Goal: Task Accomplishment & Management: Use online tool/utility

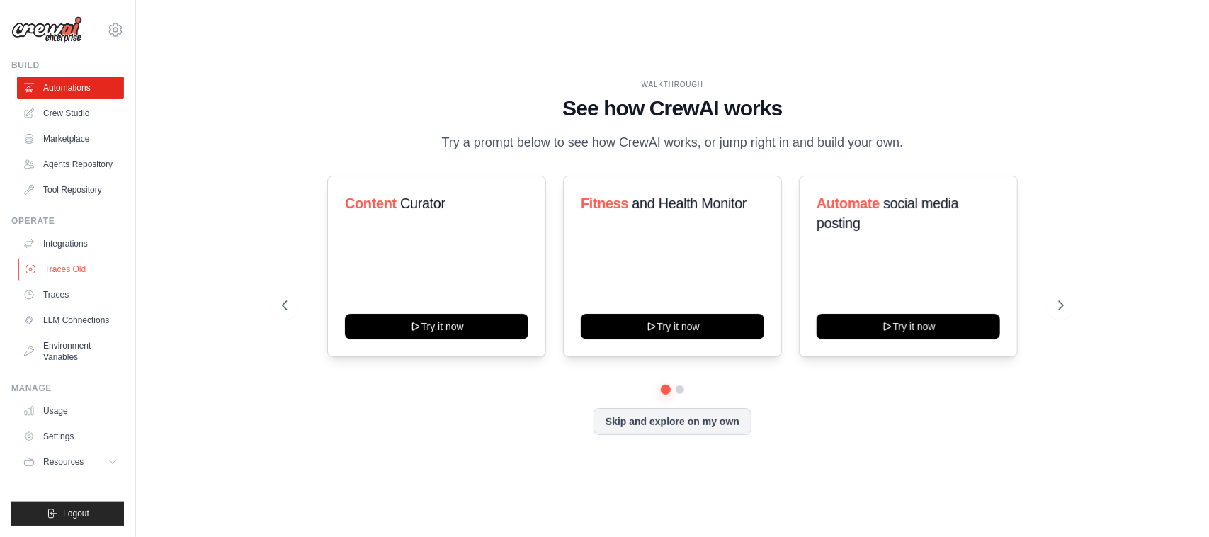
click at [52, 270] on link "Traces Old" at bounding box center [71, 269] width 107 height 23
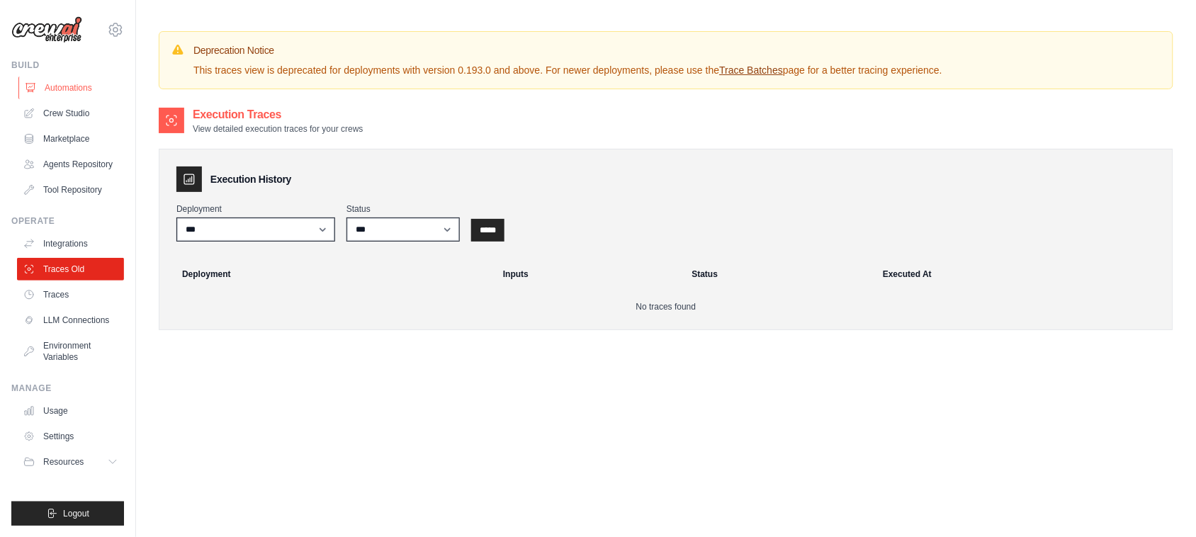
click at [68, 85] on link "Automations" at bounding box center [71, 88] width 107 height 23
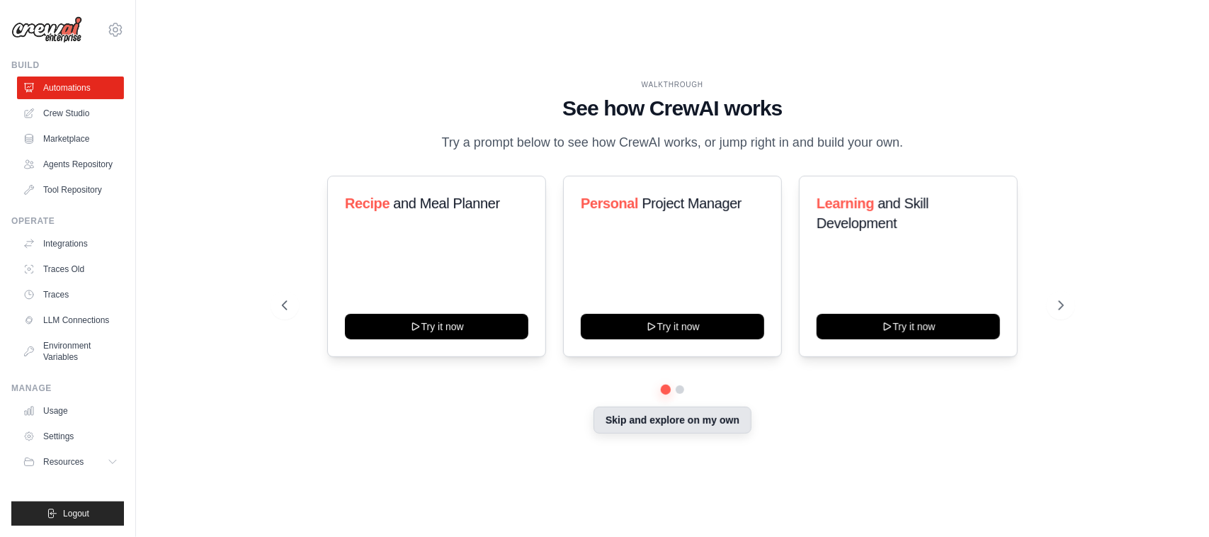
click at [631, 422] on button "Skip and explore on my own" at bounding box center [673, 420] width 158 height 27
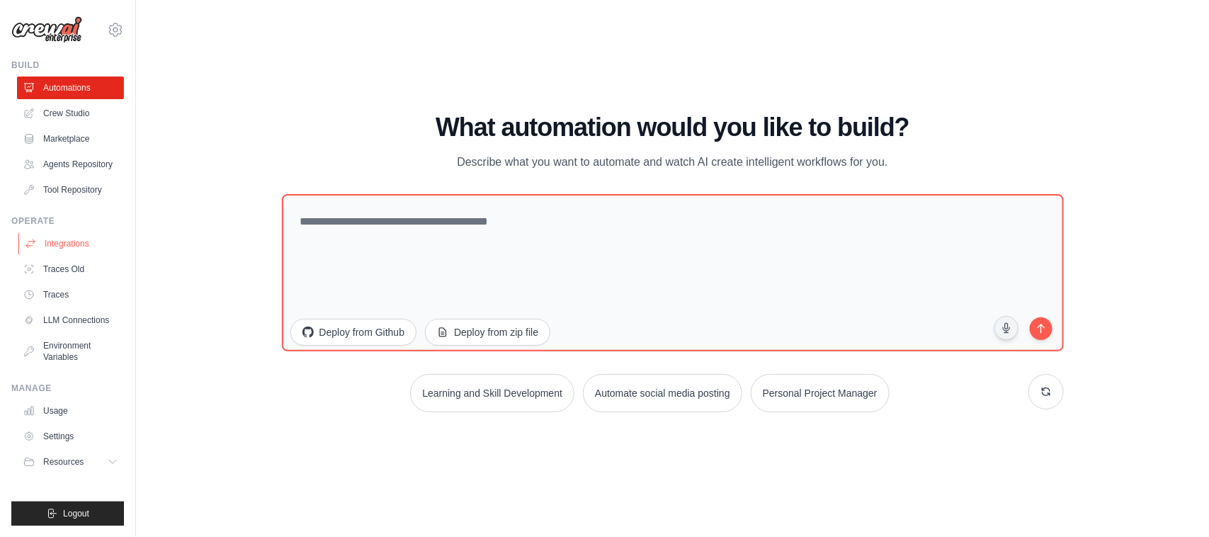
click at [65, 242] on link "Integrations" at bounding box center [71, 243] width 107 height 23
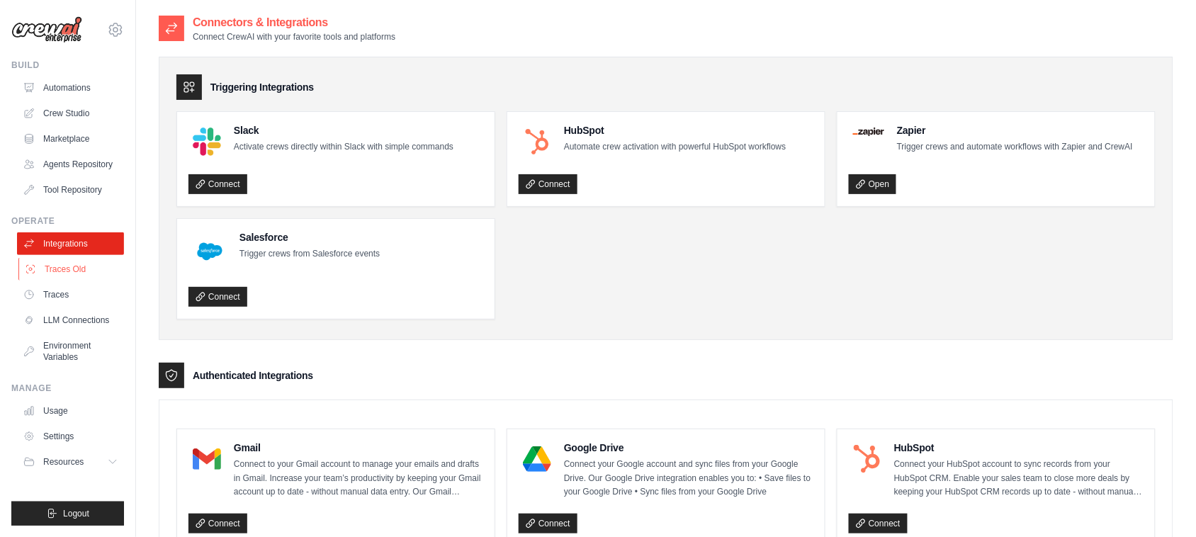
click at [62, 271] on link "Traces Old" at bounding box center [71, 269] width 107 height 23
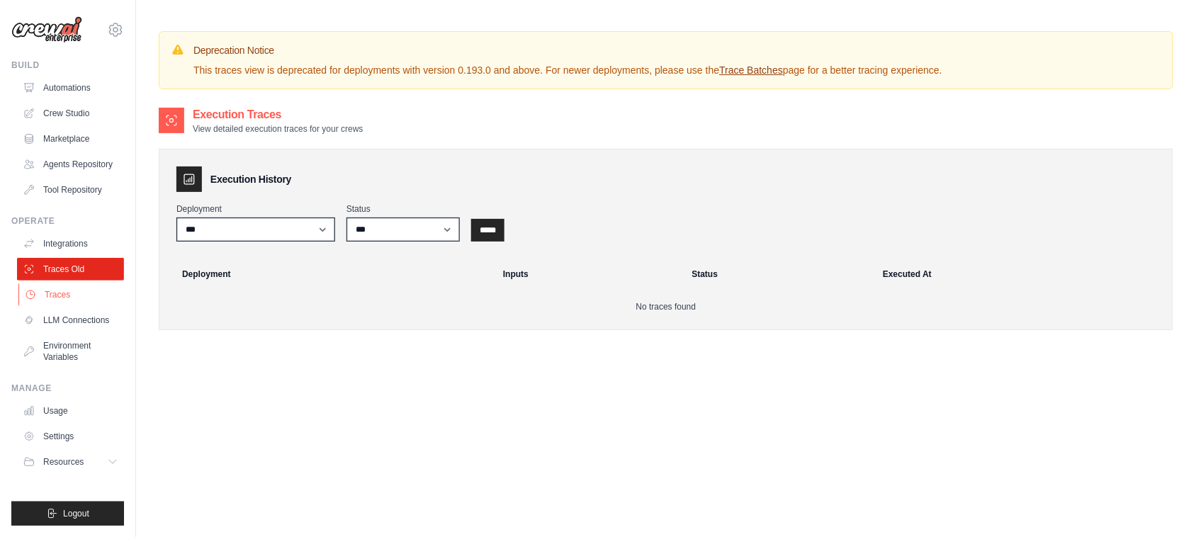
click at [64, 295] on link "Traces" at bounding box center [71, 294] width 107 height 23
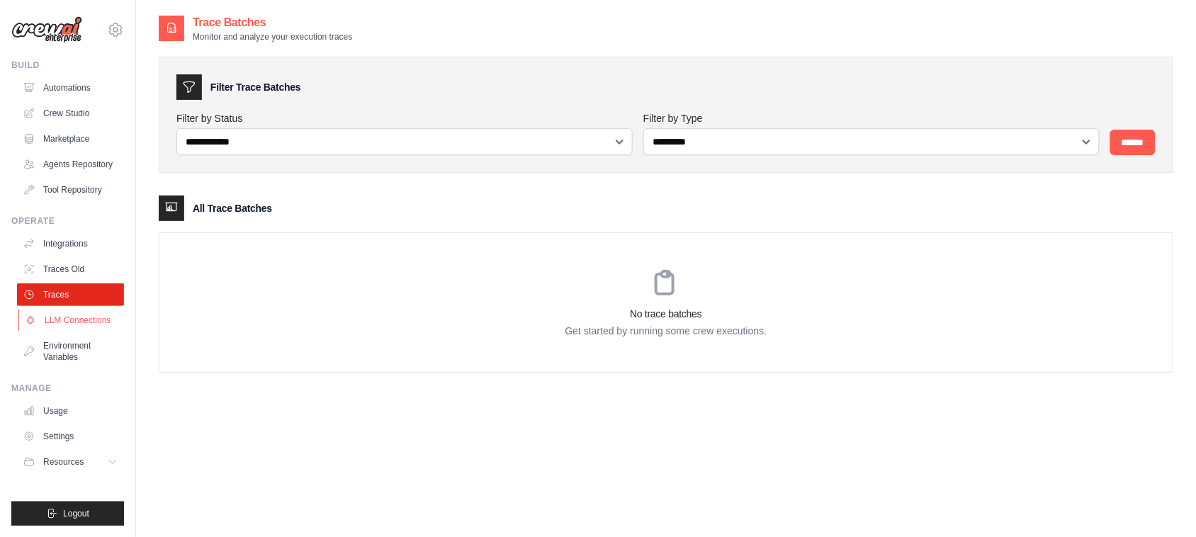
click at [61, 317] on link "LLM Connections" at bounding box center [71, 320] width 107 height 23
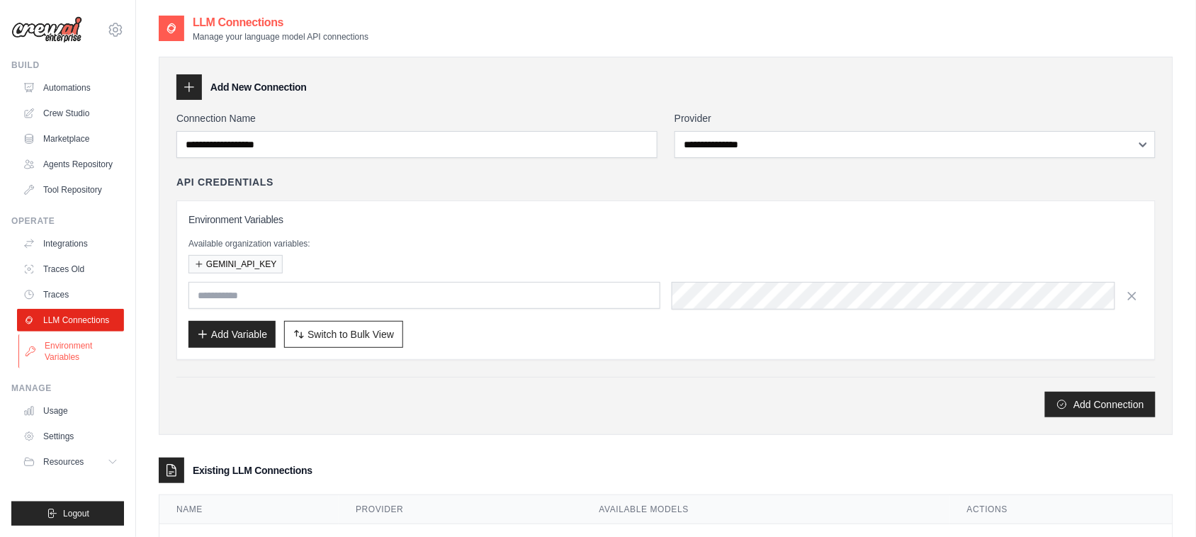
click at [57, 348] on link "Environment Variables" at bounding box center [71, 351] width 107 height 34
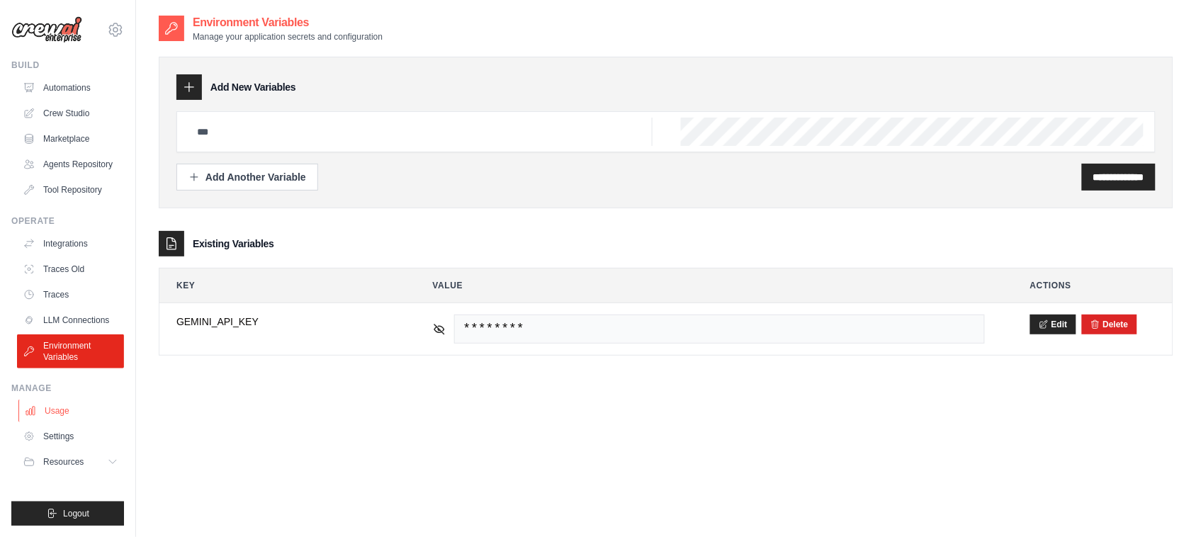
click at [57, 409] on link "Usage" at bounding box center [71, 411] width 107 height 23
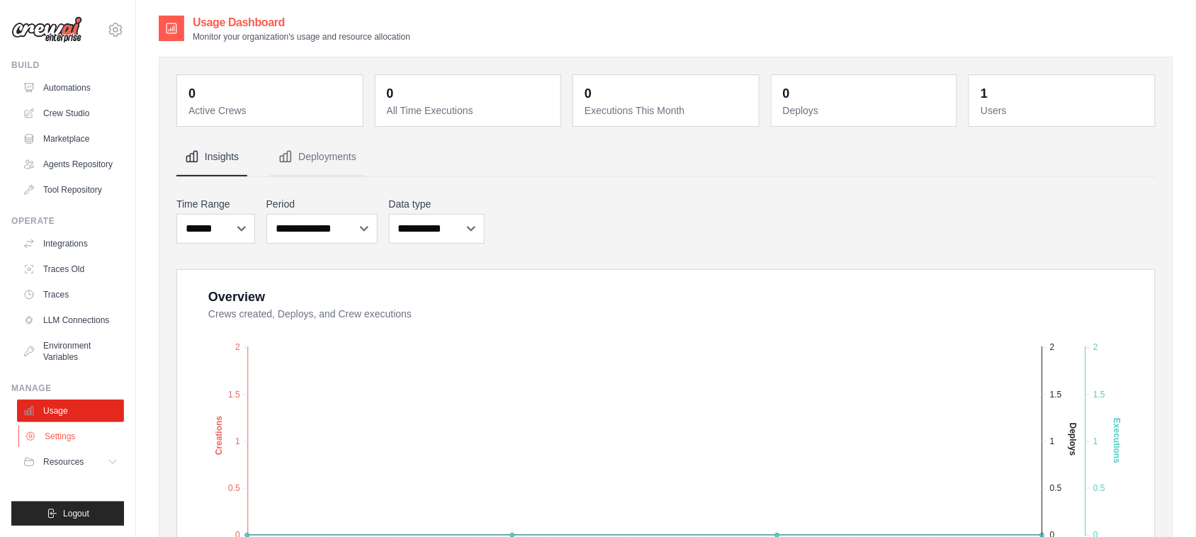
click at [72, 436] on link "Settings" at bounding box center [71, 436] width 107 height 23
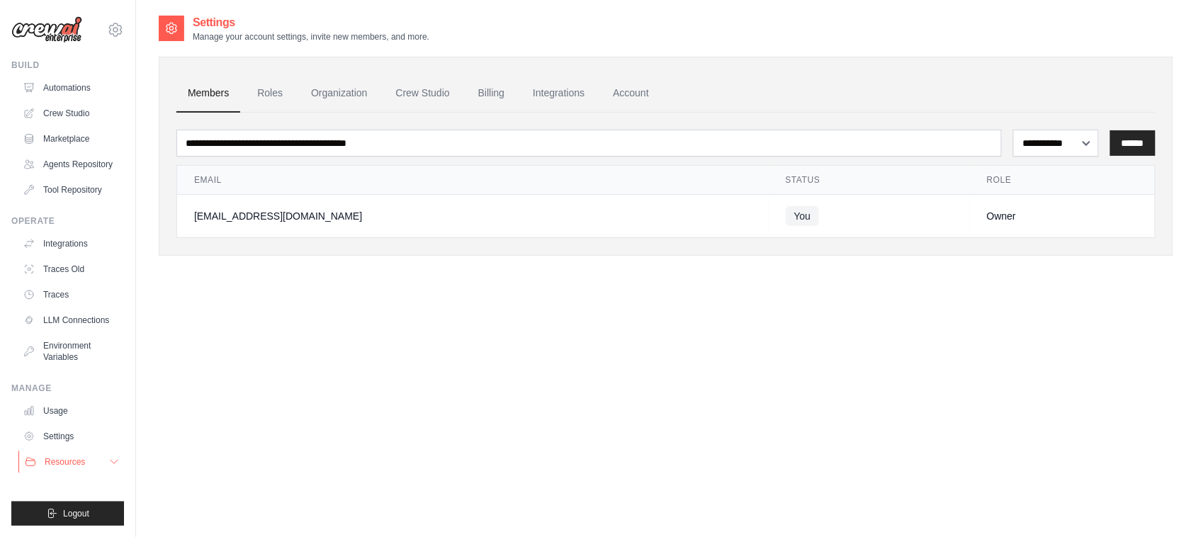
click at [69, 466] on span "Resources" at bounding box center [65, 461] width 40 height 11
click at [262, 90] on link "Roles" at bounding box center [270, 93] width 48 height 38
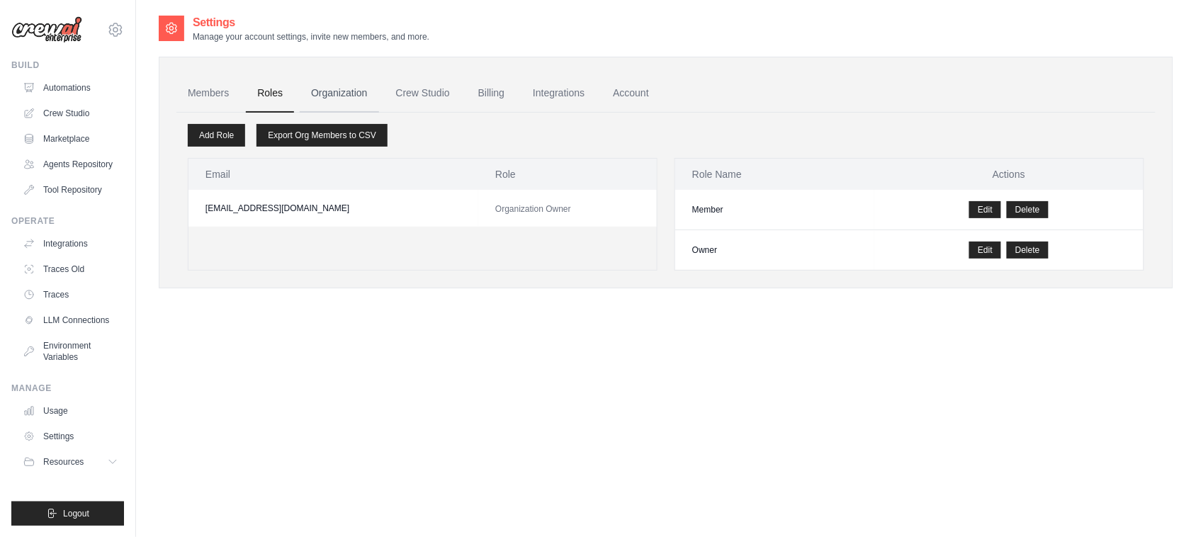
click at [328, 91] on link "Organization" at bounding box center [339, 93] width 79 height 38
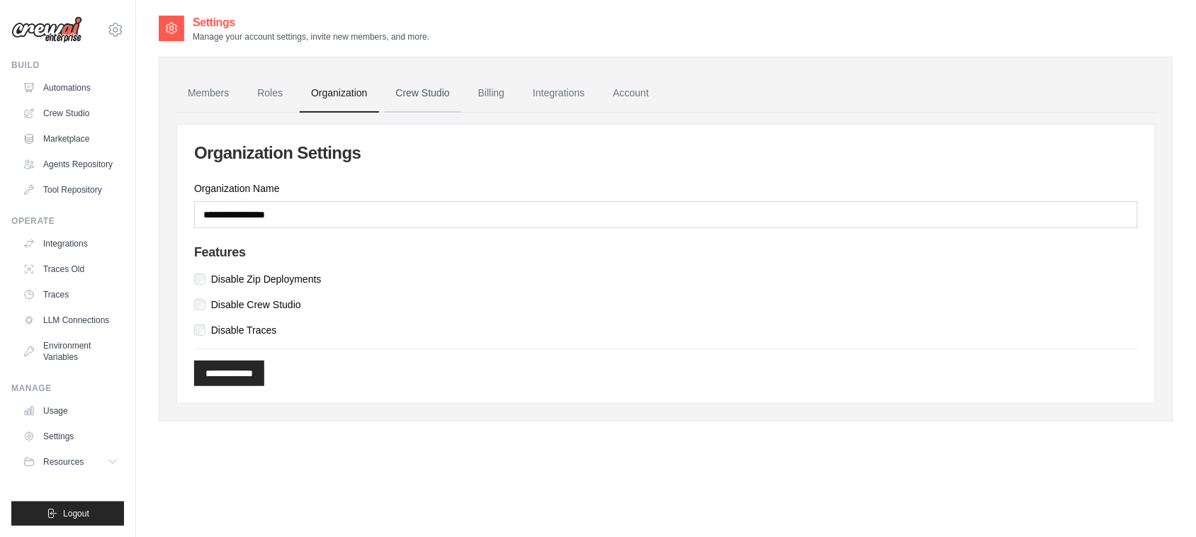
click at [409, 87] on link "Crew Studio" at bounding box center [423, 93] width 77 height 38
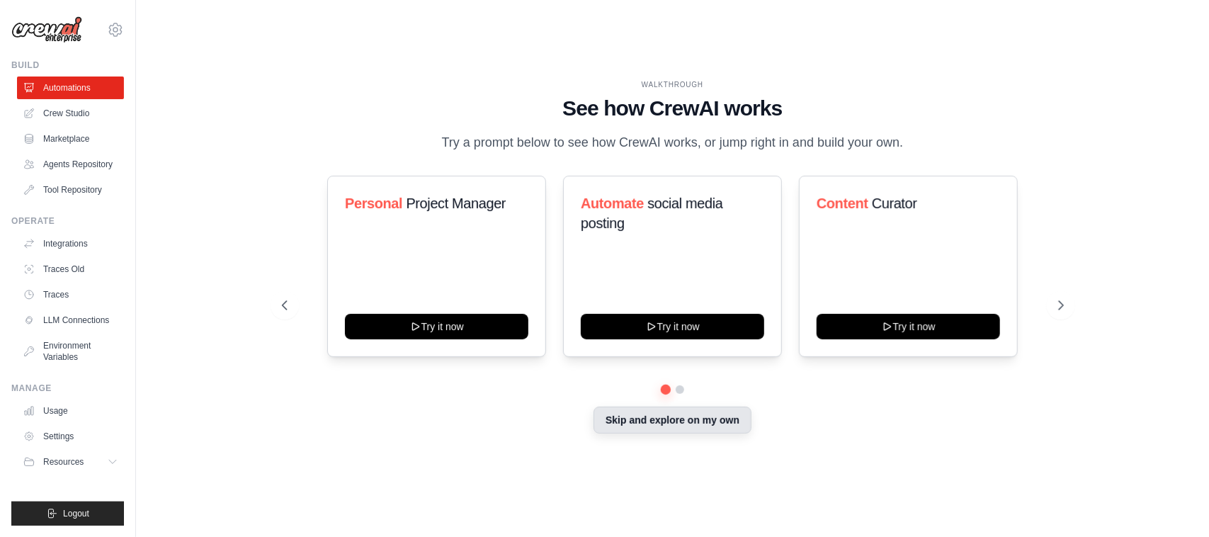
click at [673, 417] on button "Skip and explore on my own" at bounding box center [673, 420] width 158 height 27
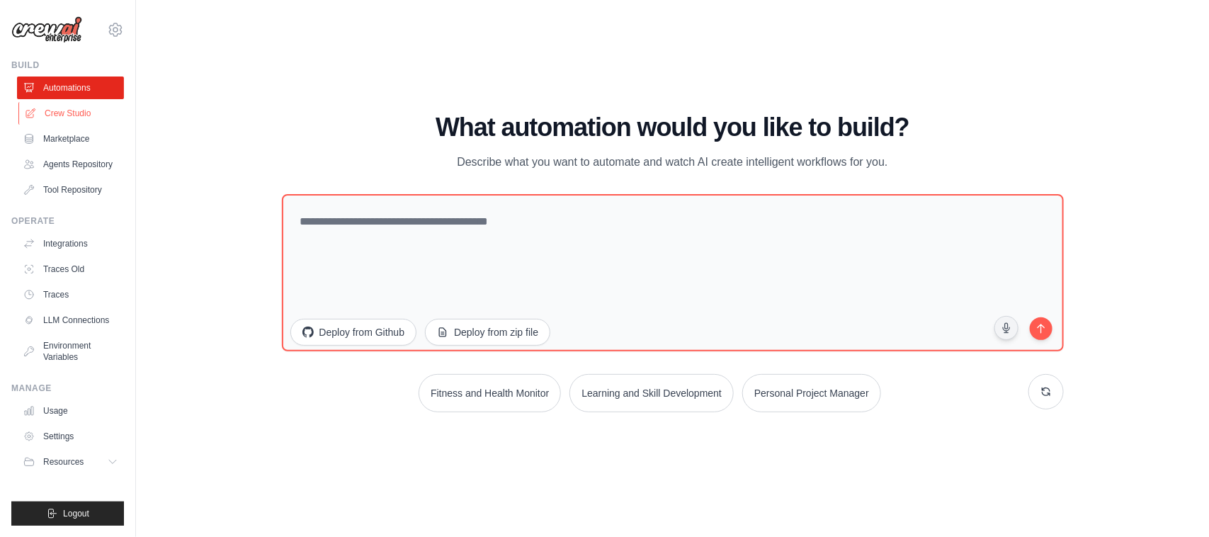
click at [59, 106] on link "Crew Studio" at bounding box center [71, 113] width 107 height 23
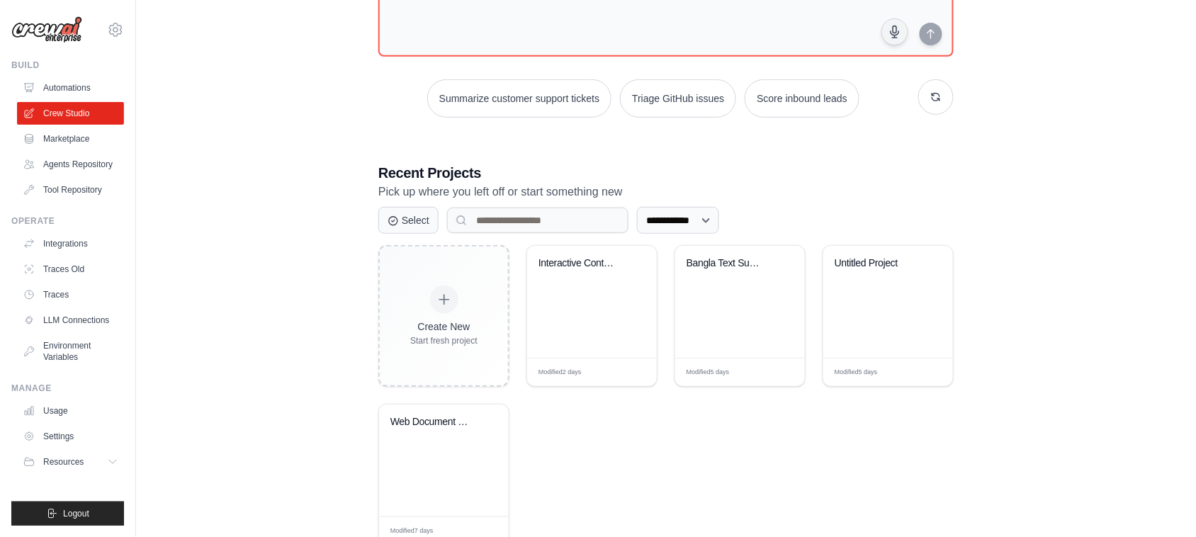
scroll to position [144, 0]
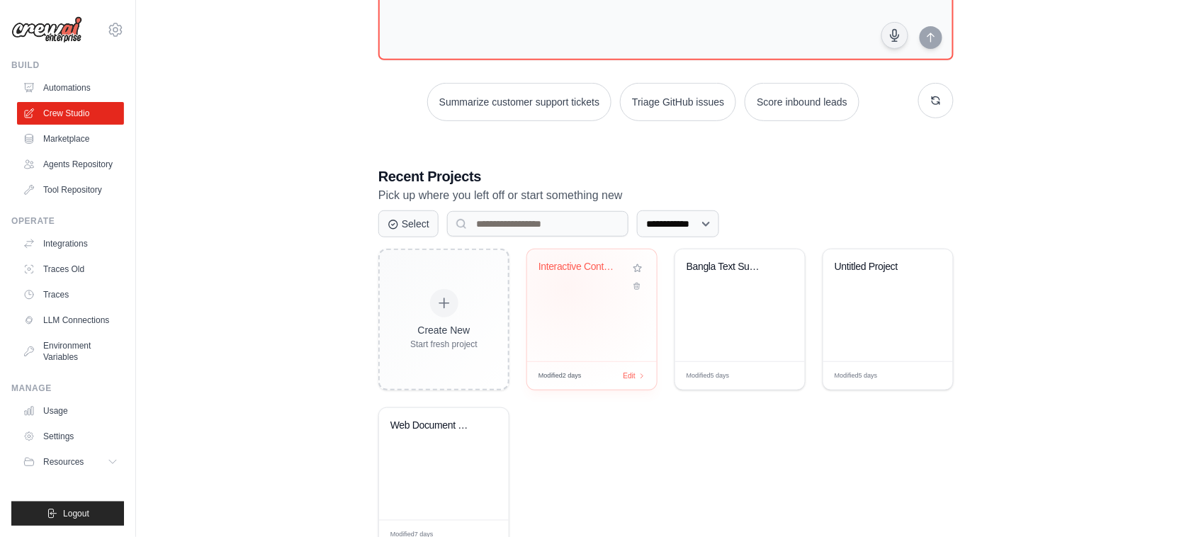
click at [567, 288] on div "Interactive Content Creator" at bounding box center [591, 277] width 107 height 33
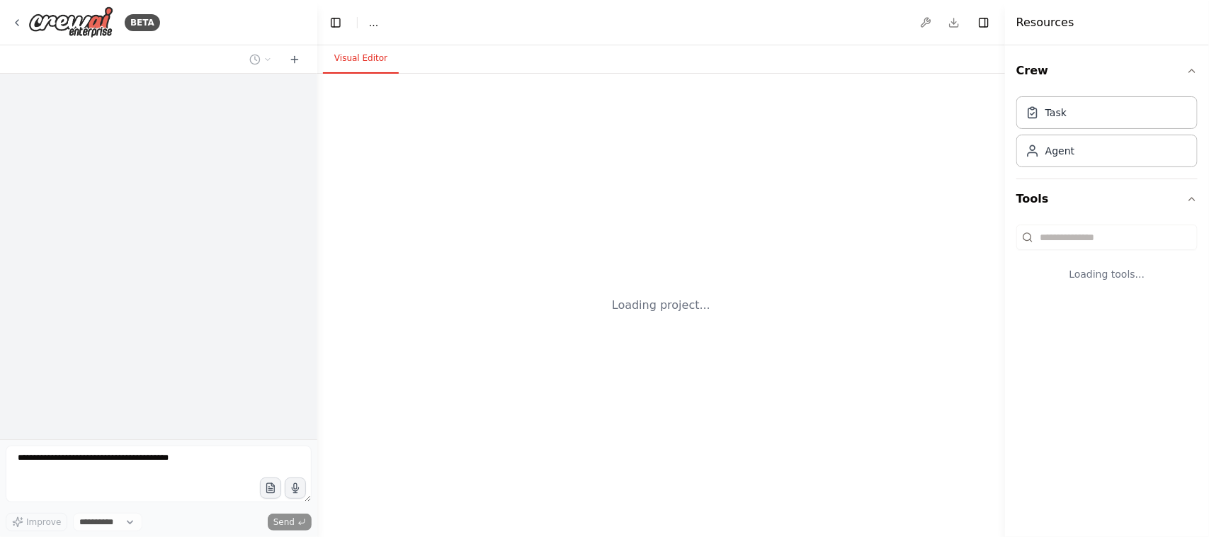
select select "****"
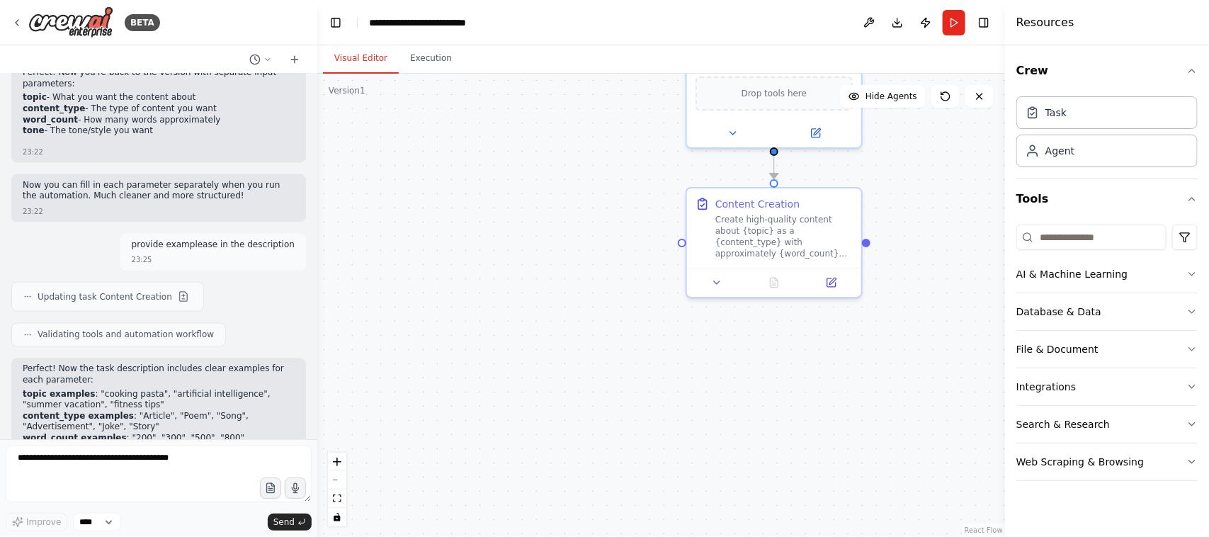
scroll to position [3429, 0]
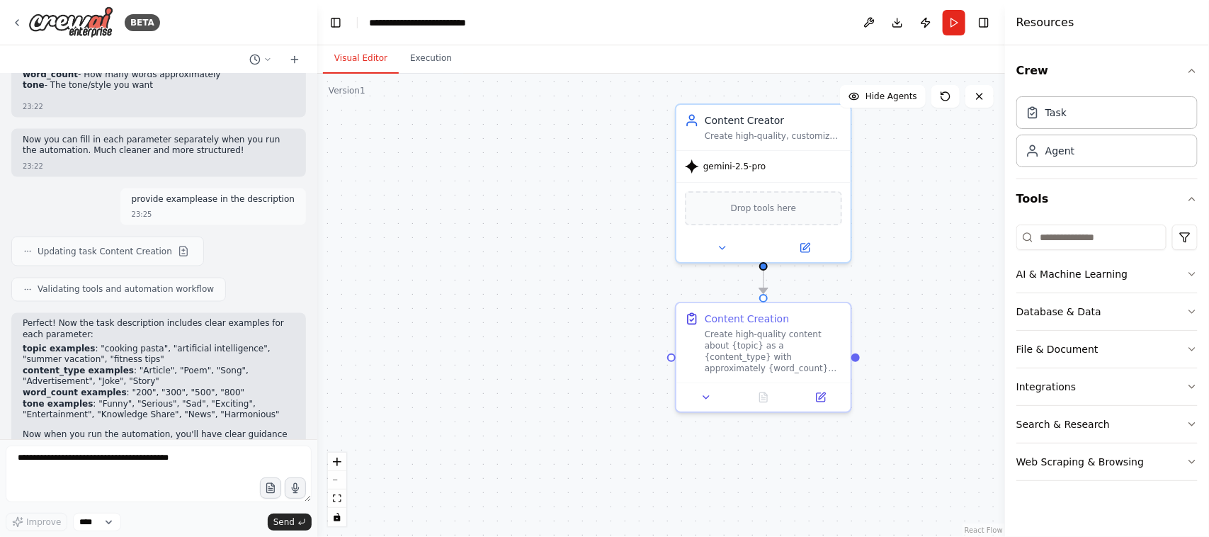
drag, startPoint x: 926, startPoint y: 210, endPoint x: 915, endPoint y: 324, distance: 115.2
click at [915, 324] on div ".deletable-edge-delete-btn { width: 20px; height: 20px; border: 0px solid #ffff…" at bounding box center [661, 305] width 688 height 463
click at [958, 21] on button "Run" at bounding box center [954, 23] width 23 height 26
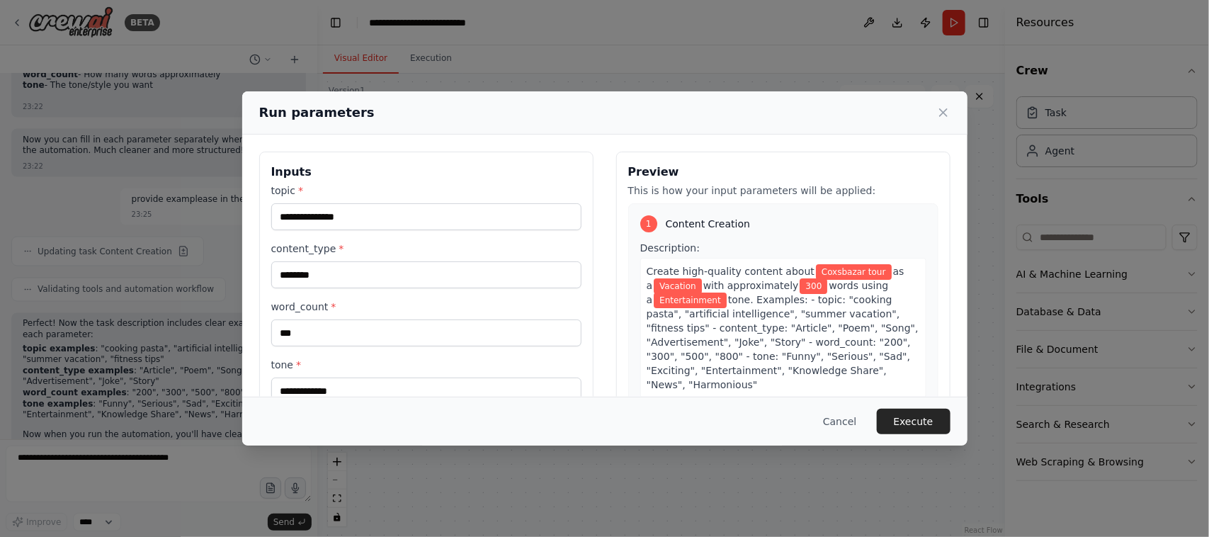
click at [943, 115] on icon at bounding box center [943, 113] width 14 height 14
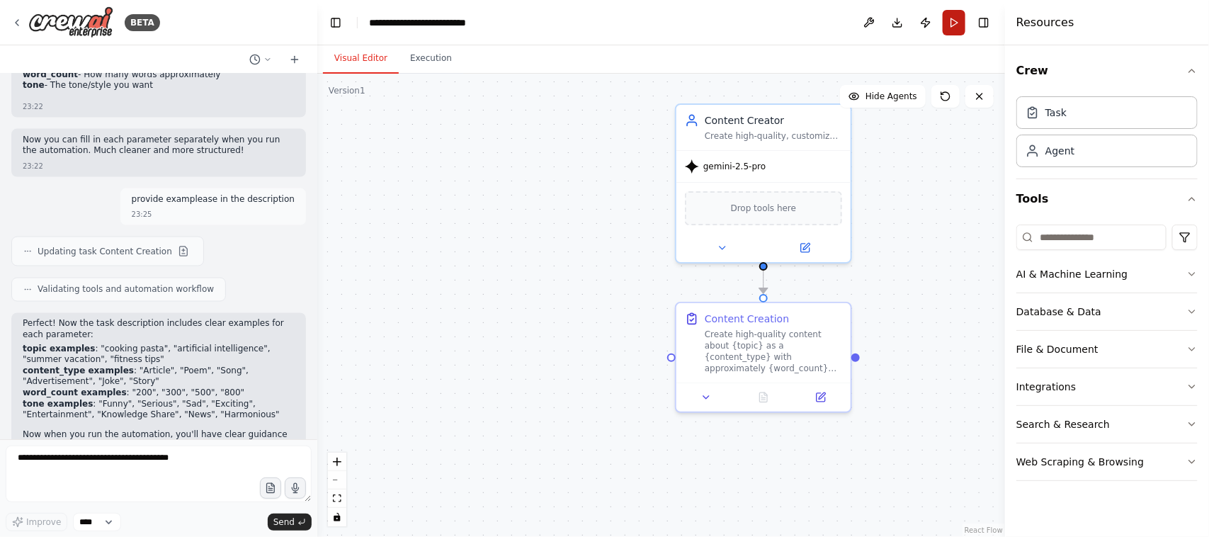
click at [953, 23] on button "Run" at bounding box center [954, 23] width 23 height 26
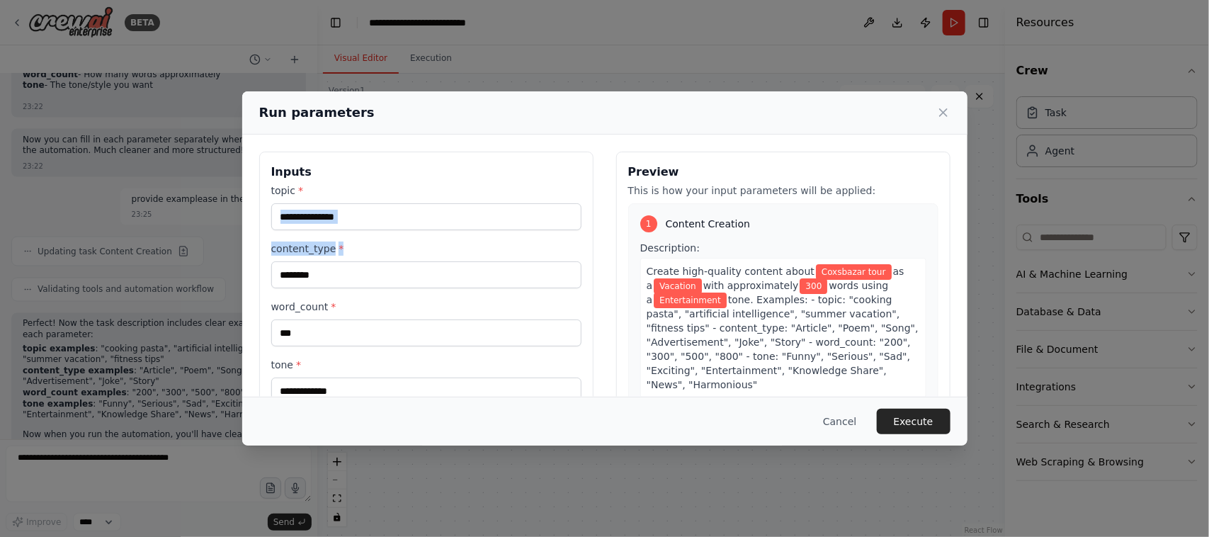
drag, startPoint x: 409, startPoint y: 232, endPoint x: 375, endPoint y: 218, distance: 36.6
click at [375, 218] on div "**********" at bounding box center [426, 293] width 310 height 221
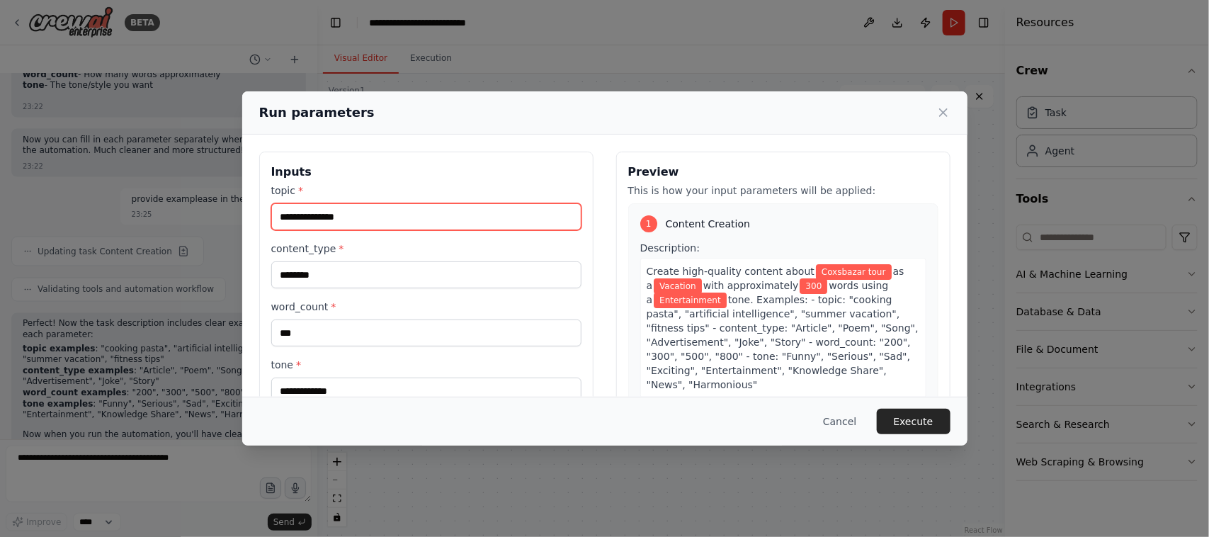
click at [375, 218] on input "**********" at bounding box center [426, 216] width 310 height 27
click at [375, 220] on input "**********" at bounding box center [426, 216] width 310 height 27
type input "*"
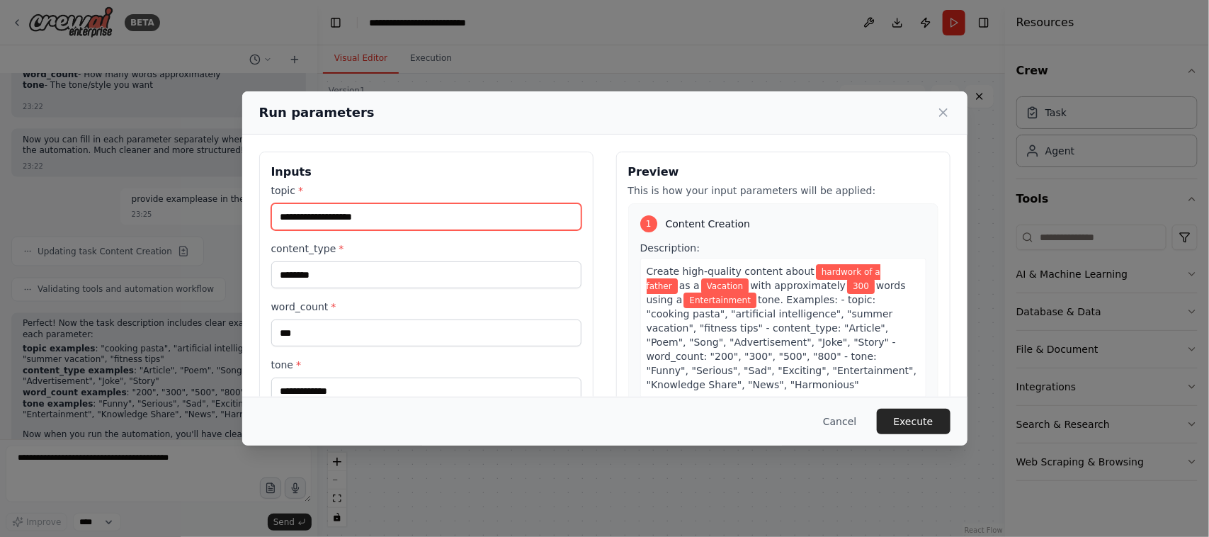
type input "**********"
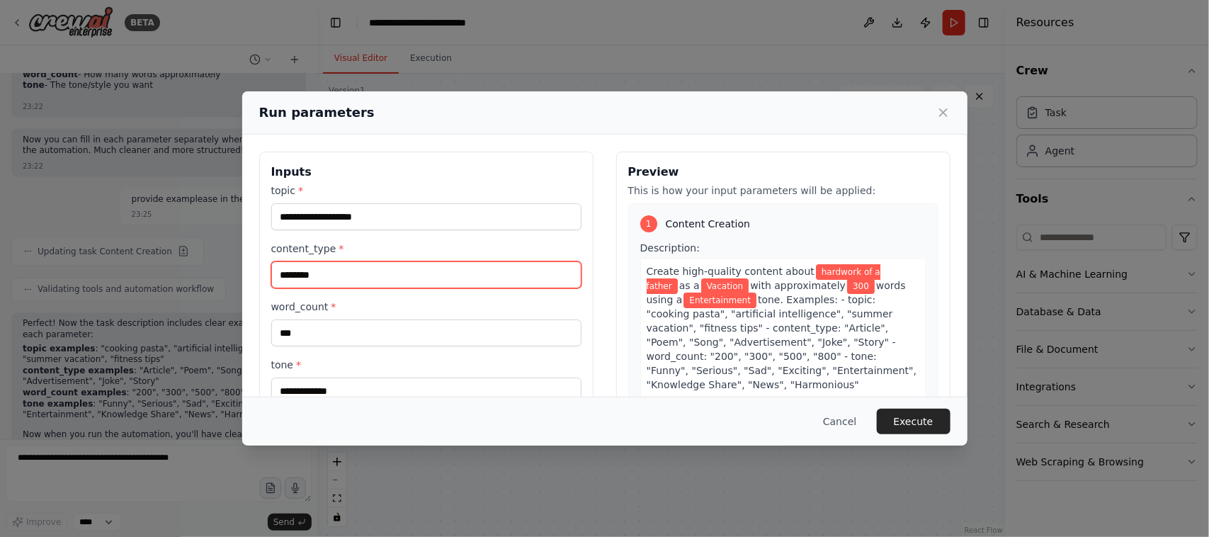
click at [342, 275] on input "********" at bounding box center [426, 274] width 310 height 27
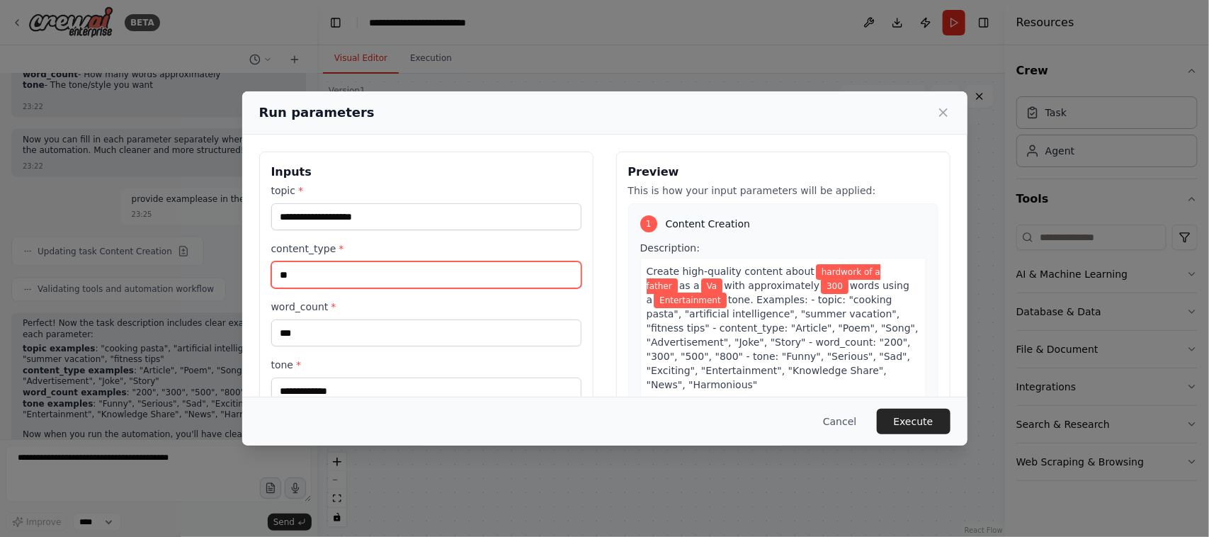
type input "*"
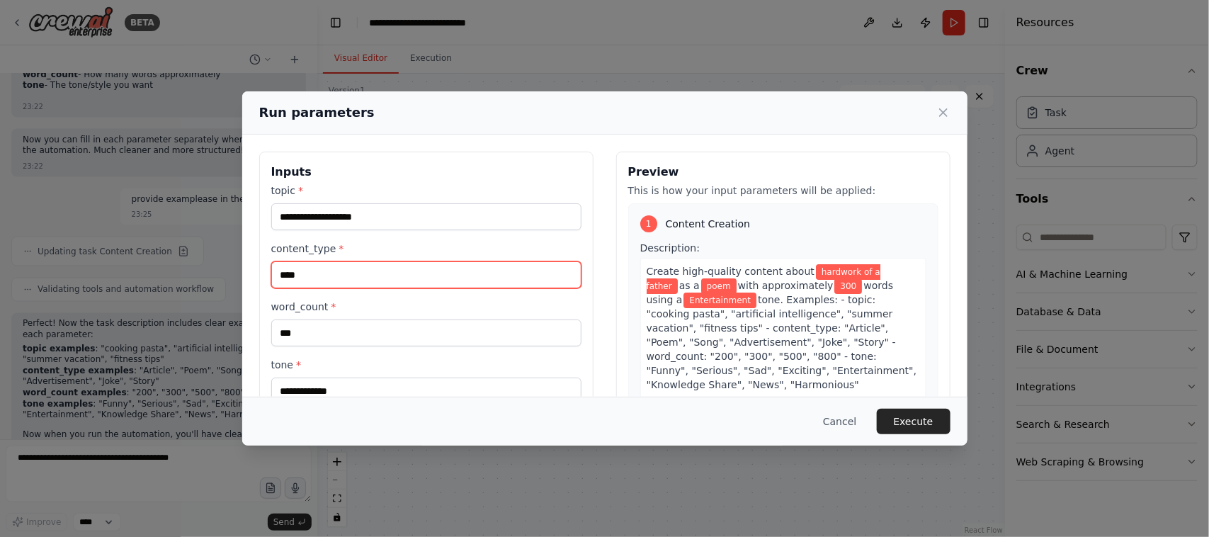
type input "****"
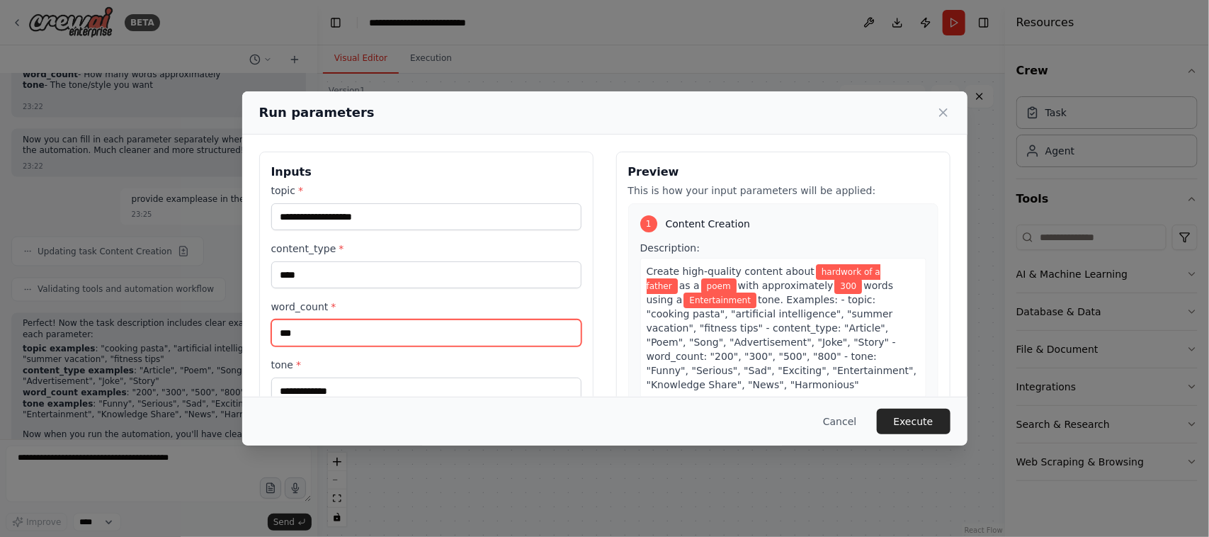
click at [341, 335] on input "***" at bounding box center [426, 332] width 310 height 27
type input "*"
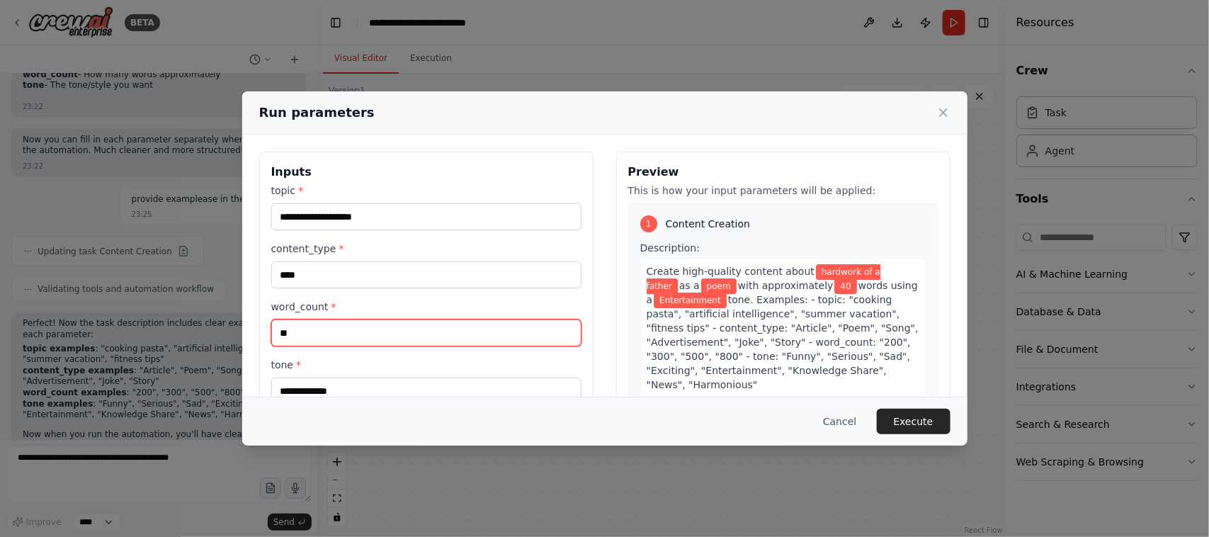
type input "**"
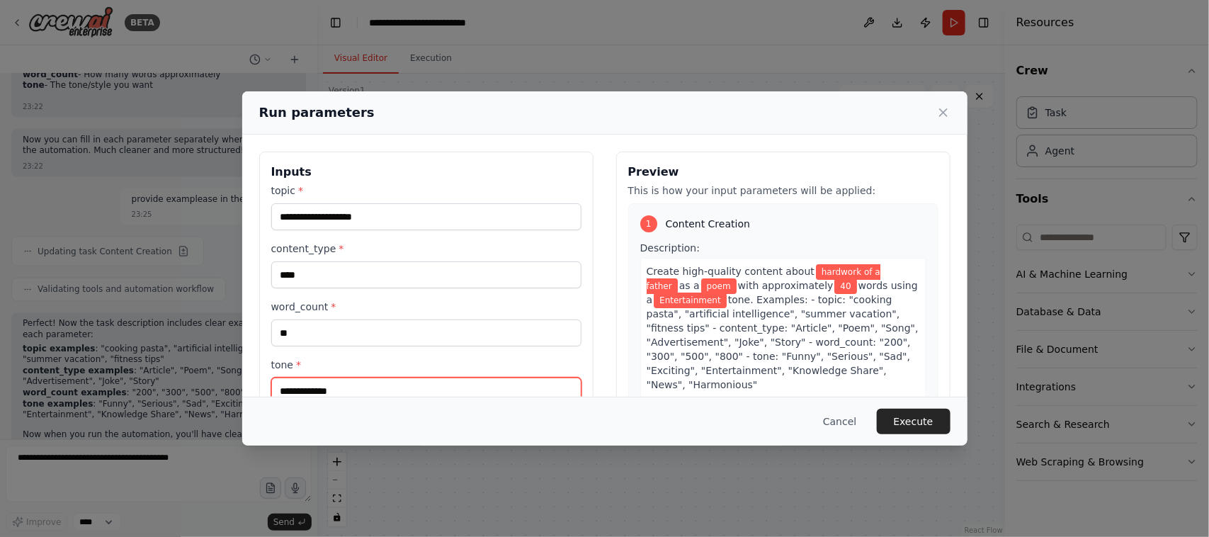
click at [349, 390] on input "**********" at bounding box center [426, 391] width 310 height 27
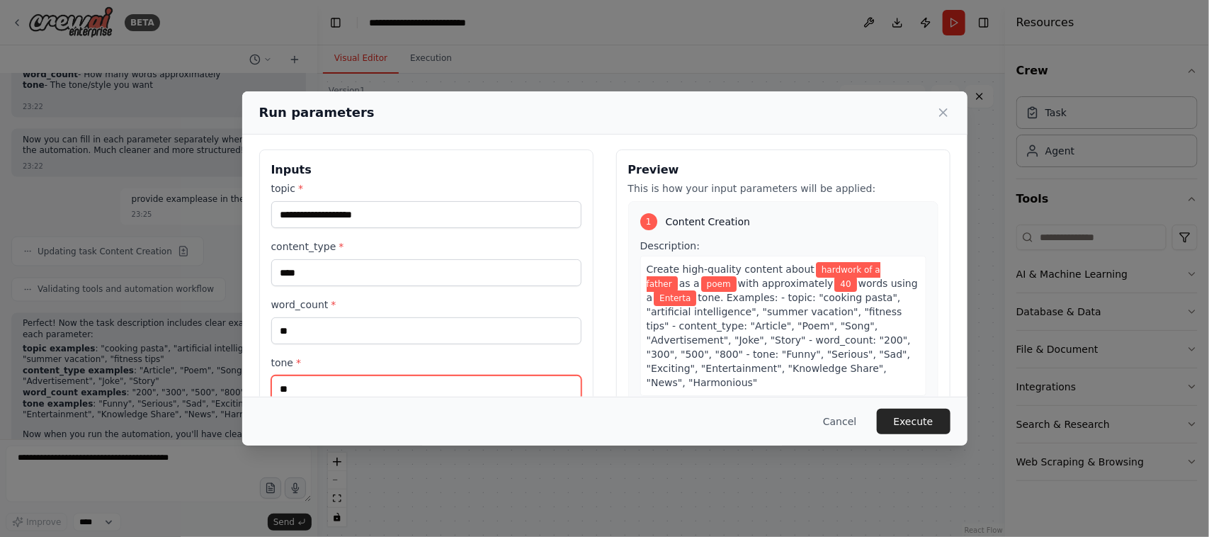
type input "*"
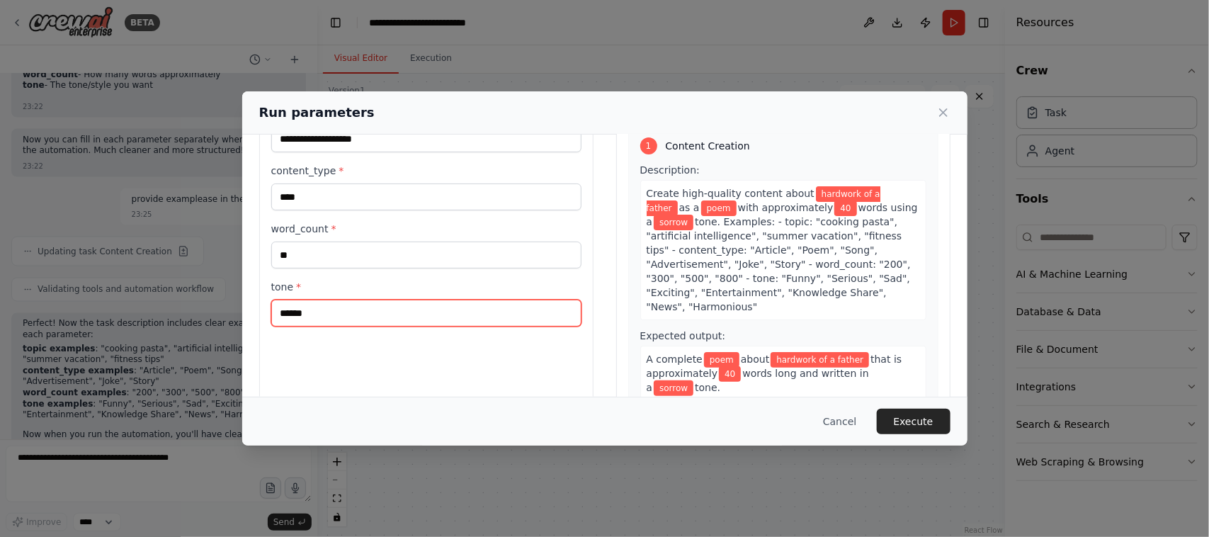
scroll to position [86, 0]
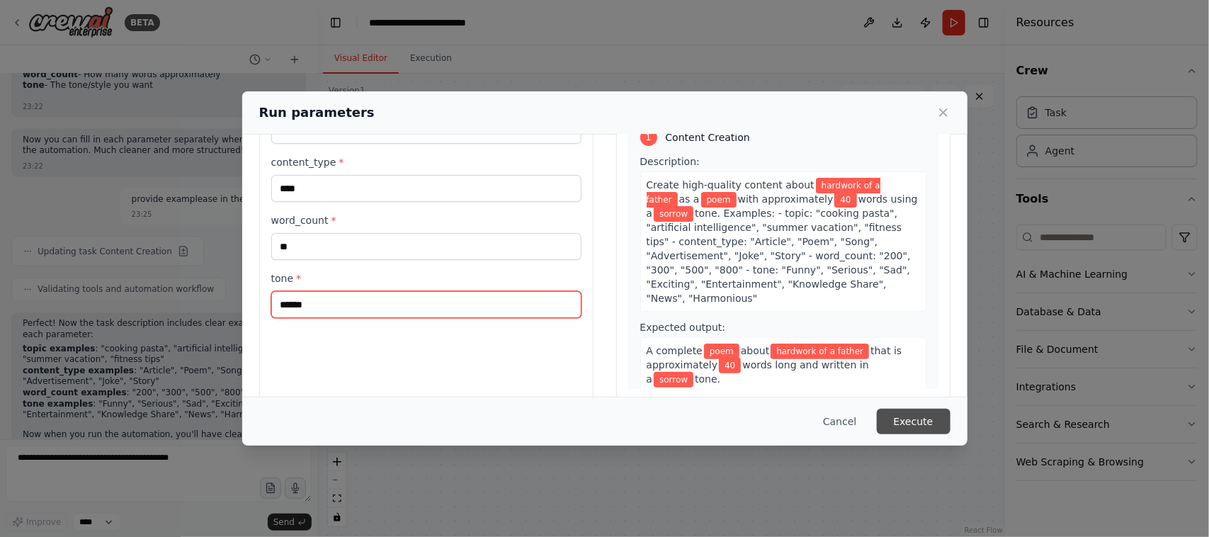
type input "******"
click at [910, 421] on button "Execute" at bounding box center [914, 422] width 74 height 26
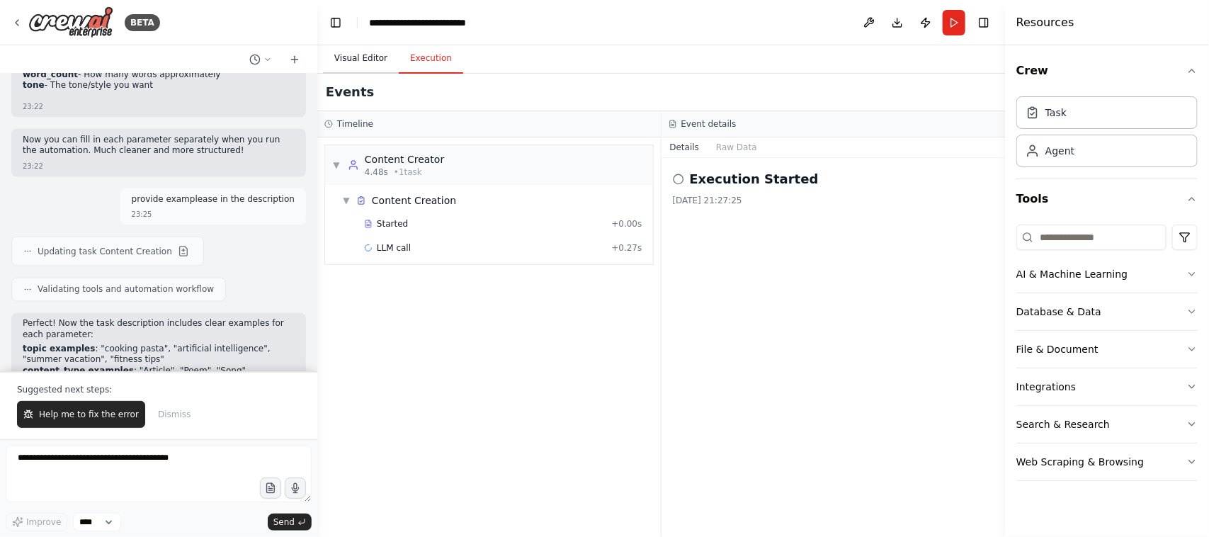
click at [369, 55] on button "Visual Editor" at bounding box center [361, 59] width 76 height 30
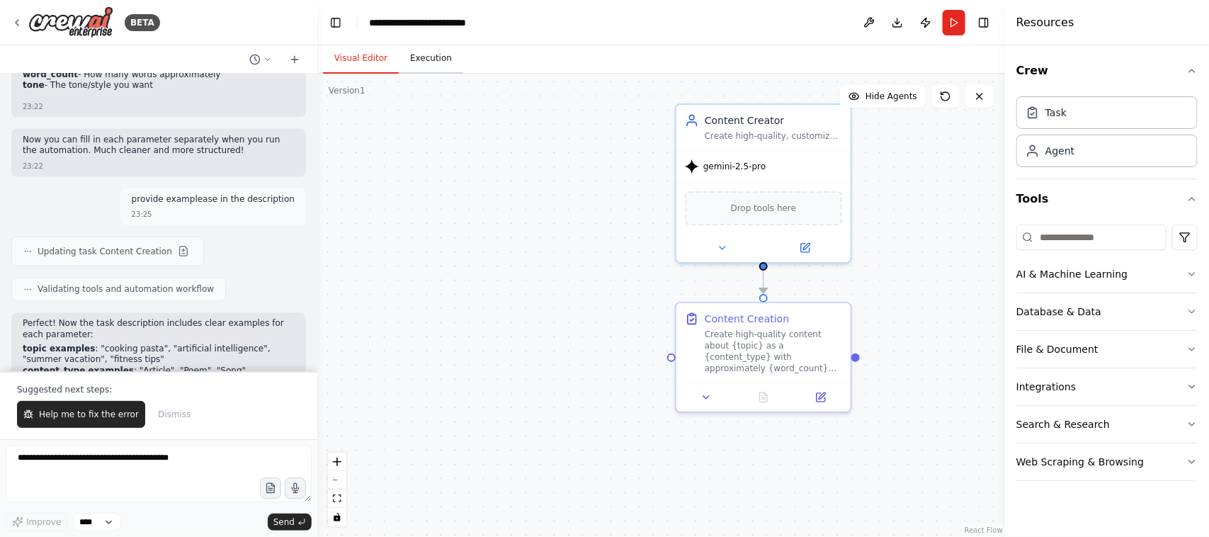
click at [416, 57] on button "Execution" at bounding box center [431, 59] width 64 height 30
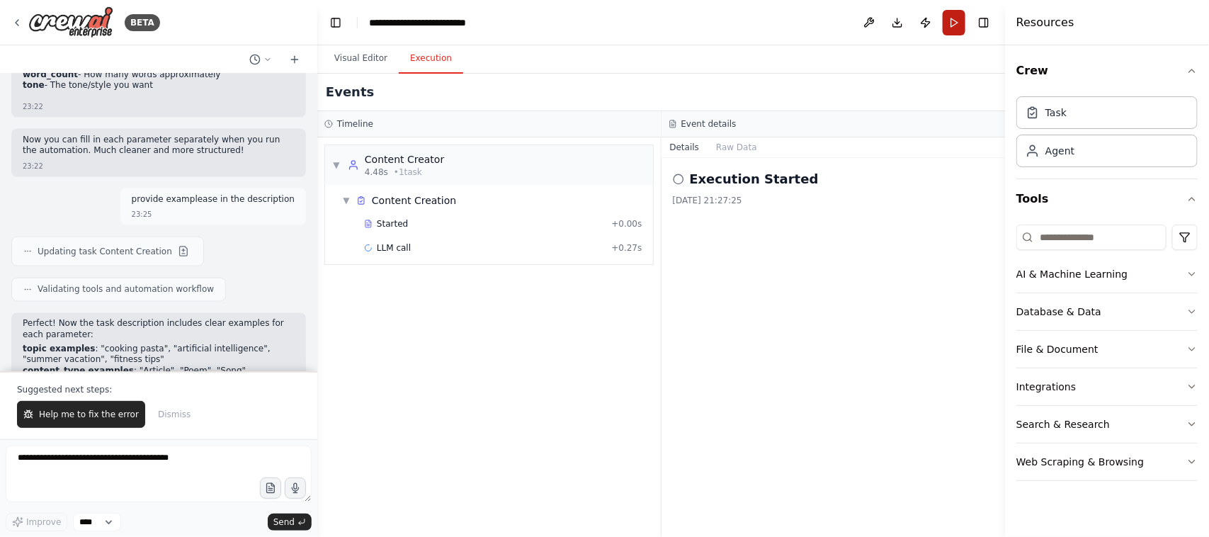
click at [951, 21] on button "Run" at bounding box center [954, 23] width 23 height 26
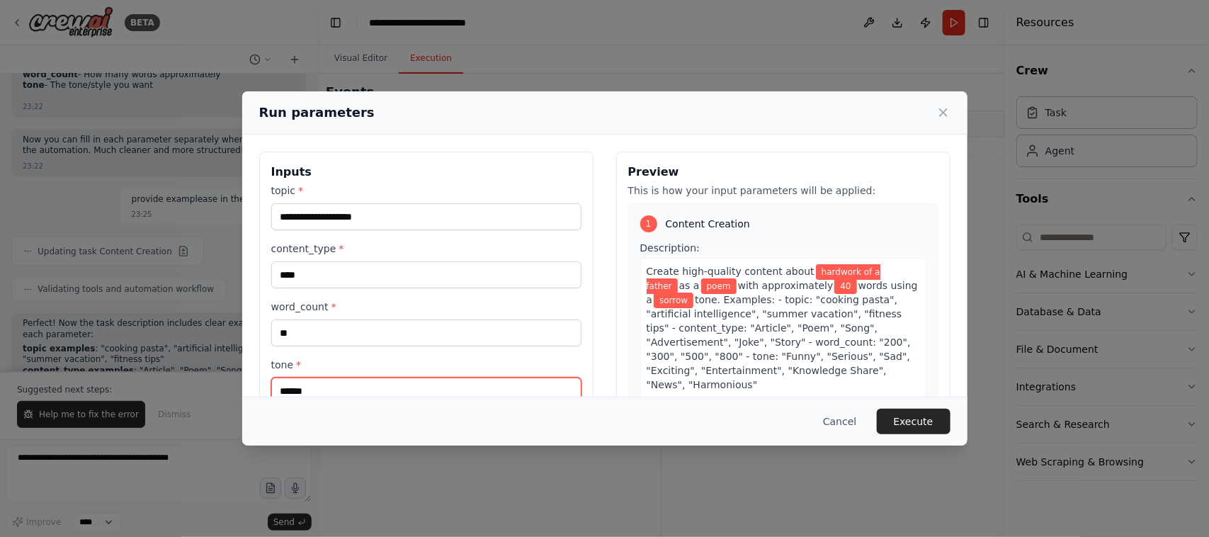
click at [390, 386] on input "******" at bounding box center [426, 391] width 310 height 27
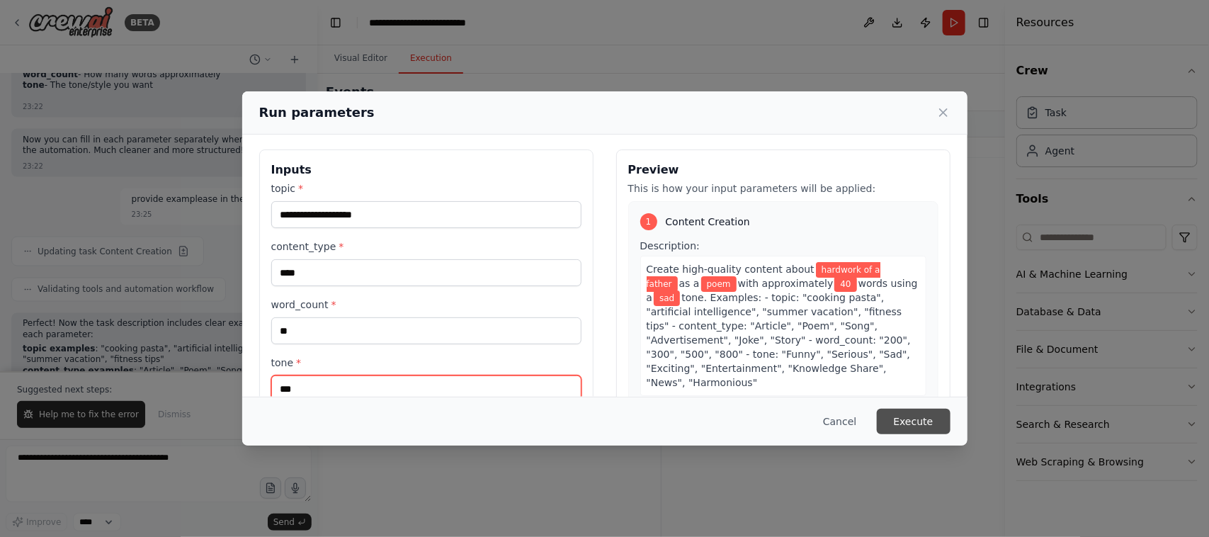
type input "***"
click at [915, 420] on button "Execute" at bounding box center [914, 422] width 74 height 26
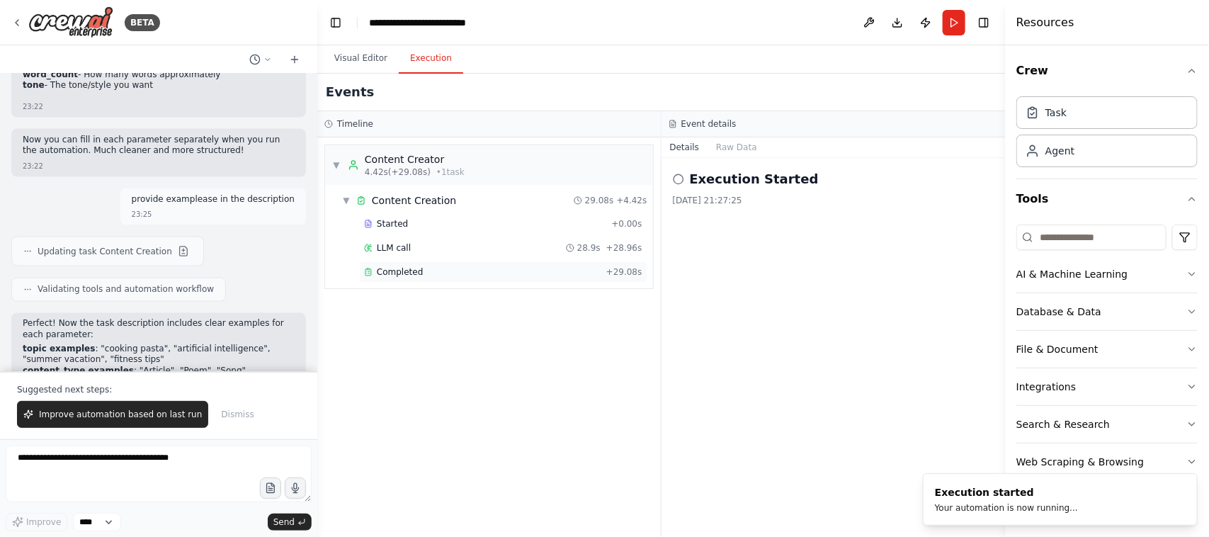
click at [400, 267] on span "Completed" at bounding box center [400, 271] width 46 height 11
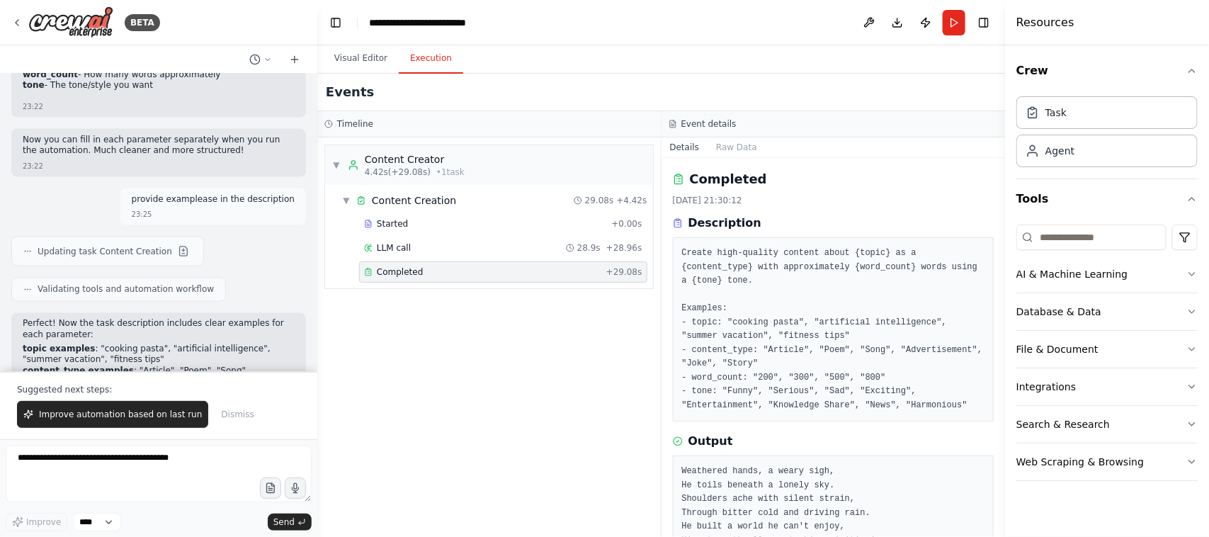
drag, startPoint x: 1000, startPoint y: 193, endPoint x: 1002, endPoint y: 237, distance: 44.7
click at [1002, 237] on button "Toggle Sidebar" at bounding box center [1005, 268] width 11 height 537
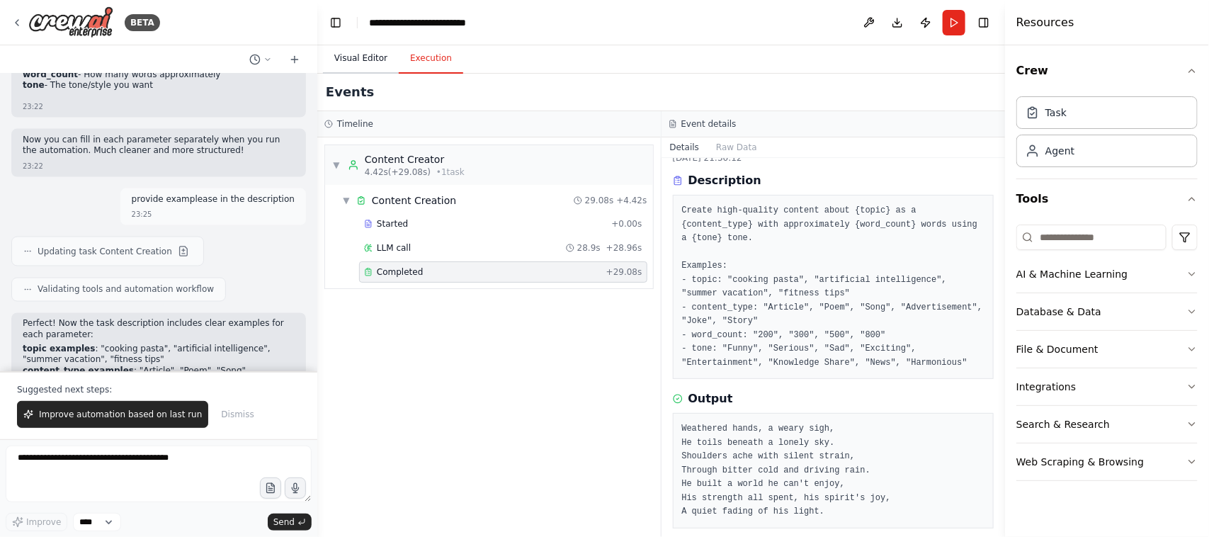
click at [351, 59] on button "Visual Editor" at bounding box center [361, 59] width 76 height 30
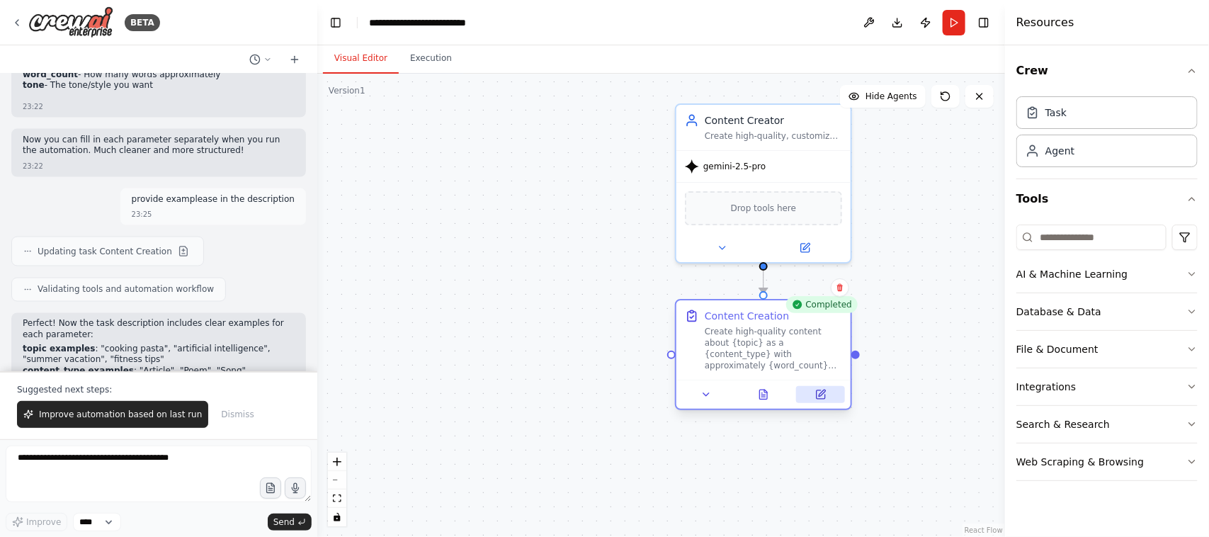
click at [823, 397] on icon at bounding box center [821, 394] width 9 height 9
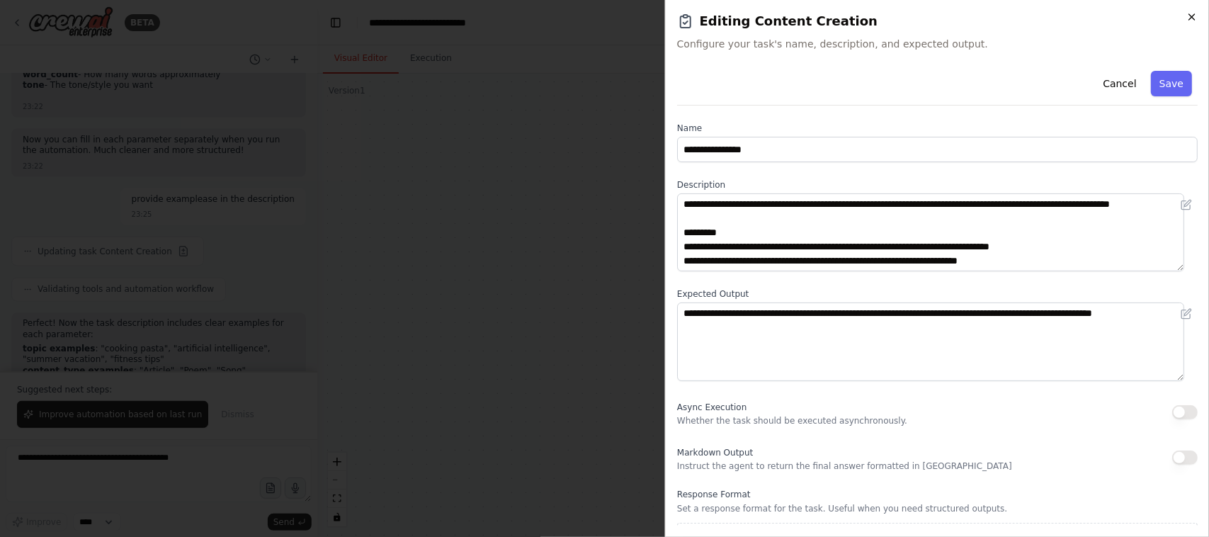
click at [1197, 14] on icon "button" at bounding box center [1192, 16] width 11 height 11
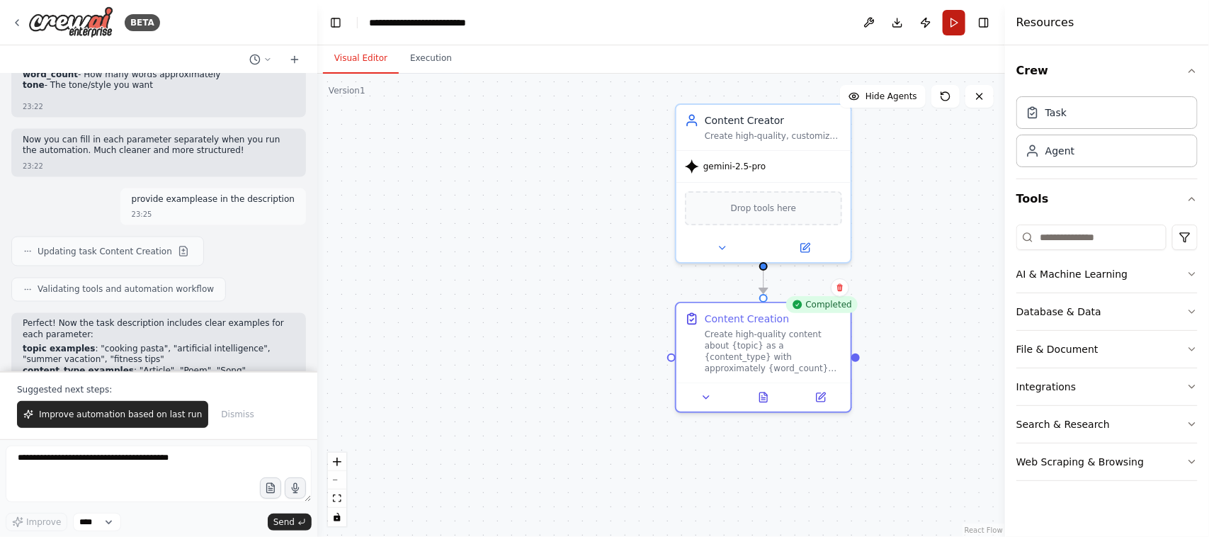
click at [951, 26] on button "Run" at bounding box center [954, 23] width 23 height 26
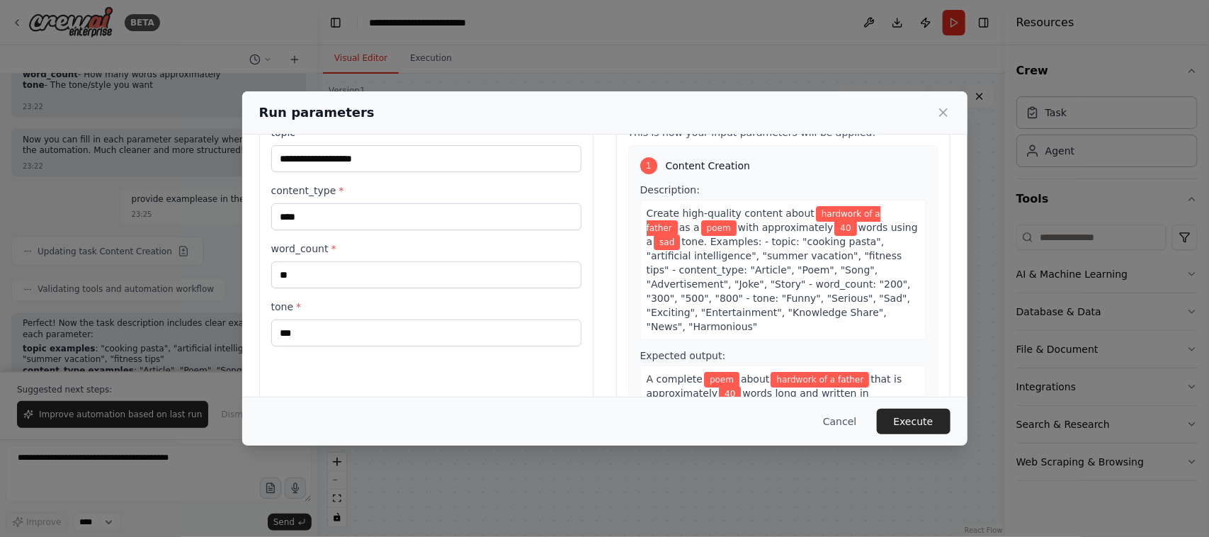
scroll to position [59, 0]
click at [916, 419] on button "Execute" at bounding box center [914, 422] width 74 height 26
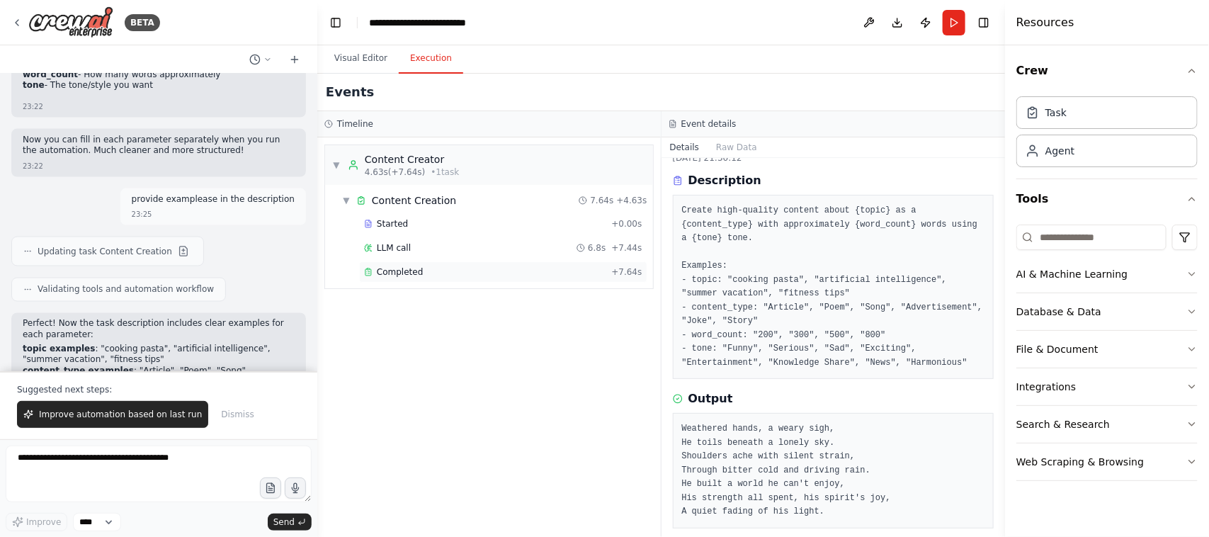
click at [391, 271] on span "Completed" at bounding box center [400, 271] width 46 height 11
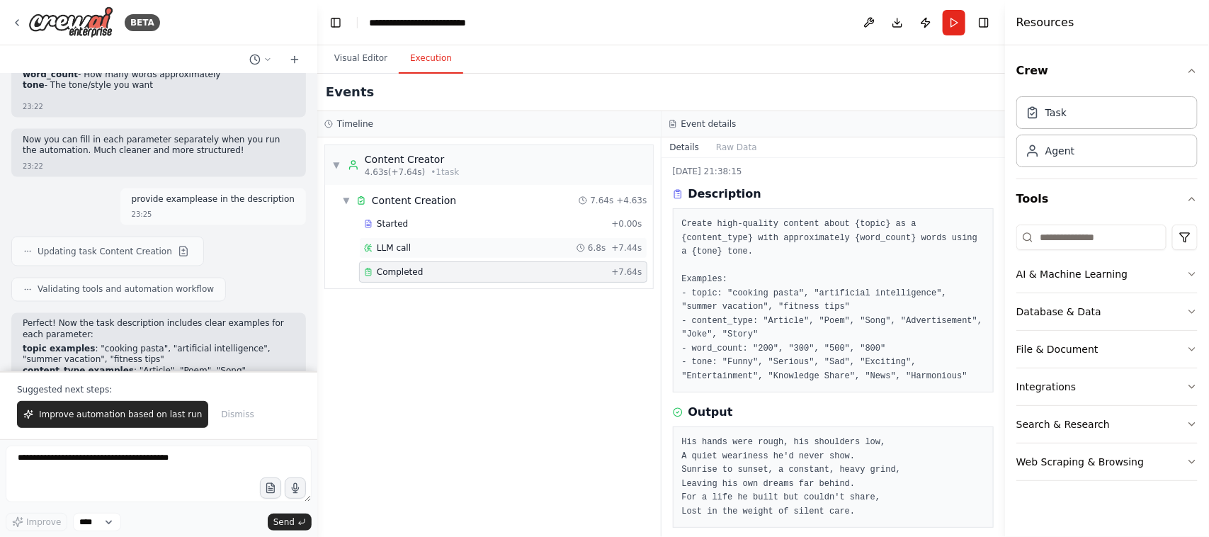
click at [394, 245] on span "LLM call" at bounding box center [394, 247] width 34 height 11
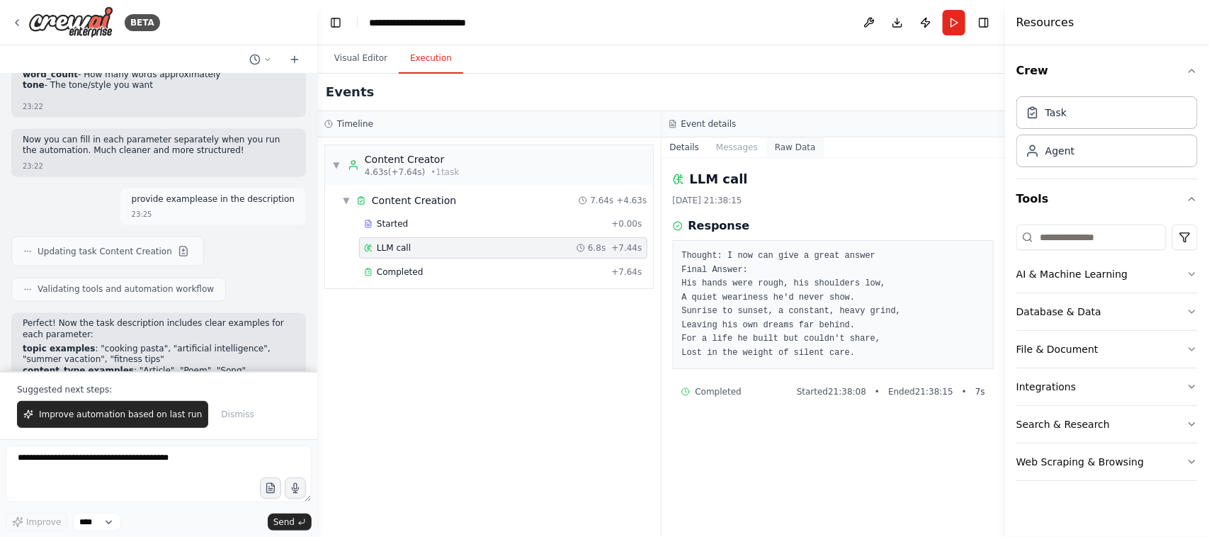
click at [781, 144] on button "Raw Data" at bounding box center [795, 147] width 58 height 20
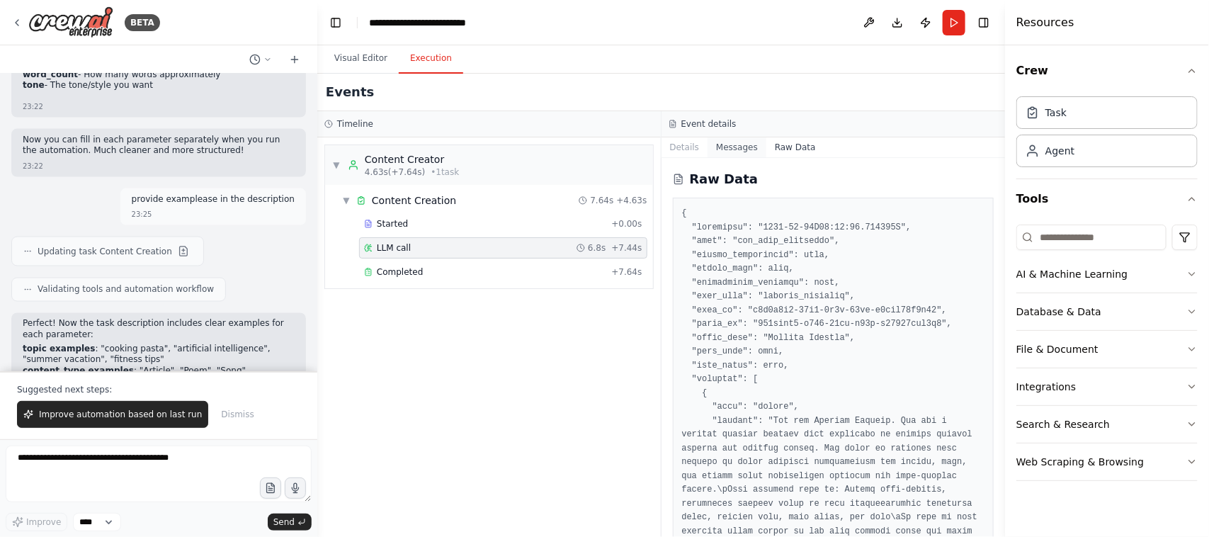
click at [738, 149] on button "Messages" at bounding box center [737, 147] width 59 height 20
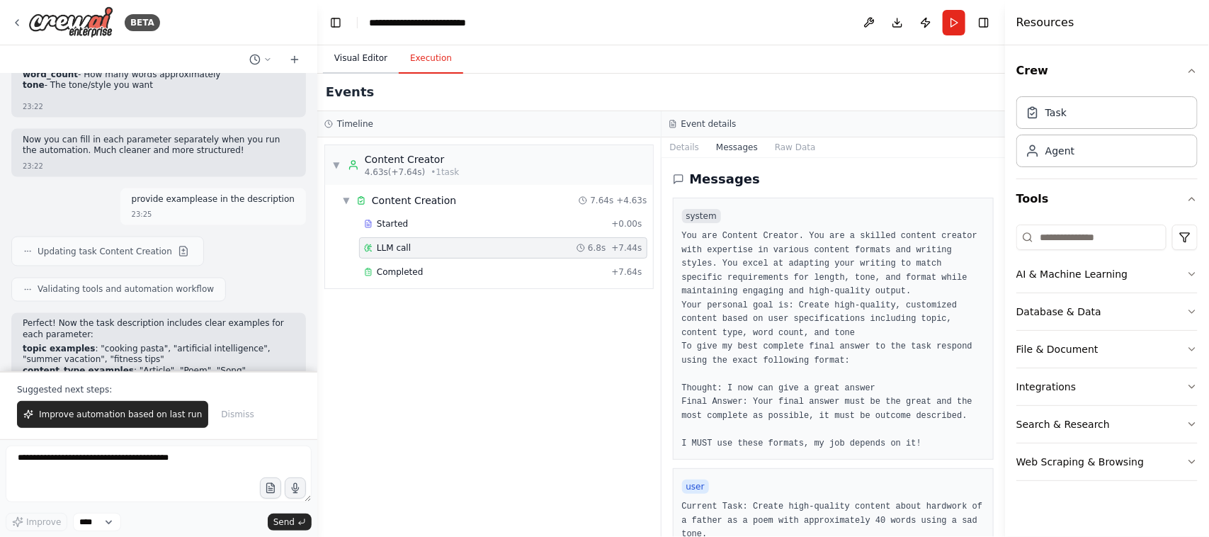
click at [361, 57] on button "Visual Editor" at bounding box center [361, 59] width 76 height 30
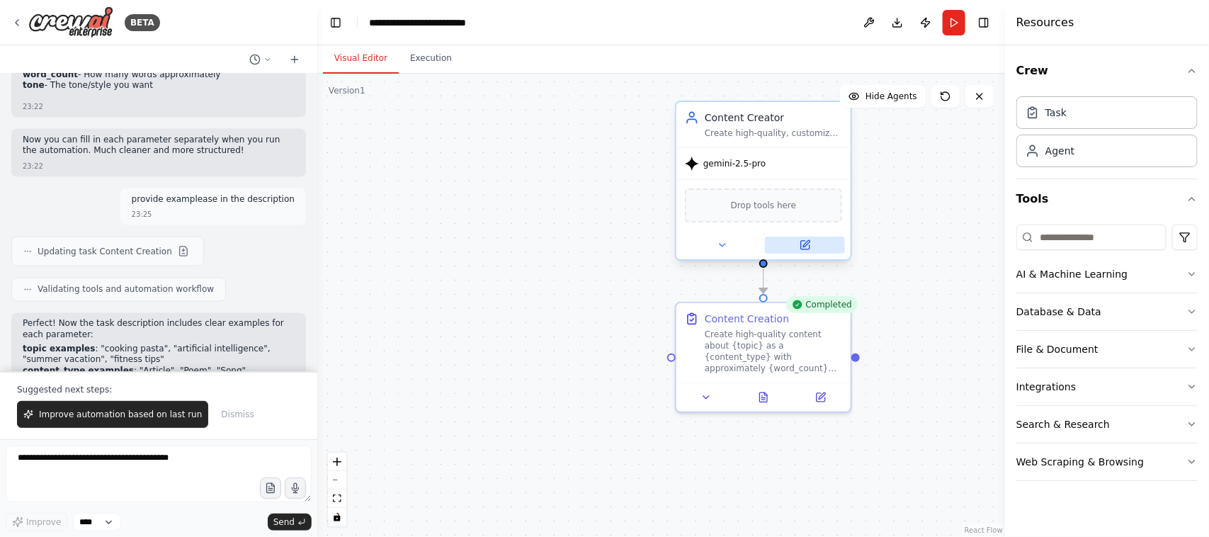
click at [806, 247] on icon at bounding box center [805, 245] width 9 height 9
click at [802, 245] on icon at bounding box center [805, 245] width 9 height 9
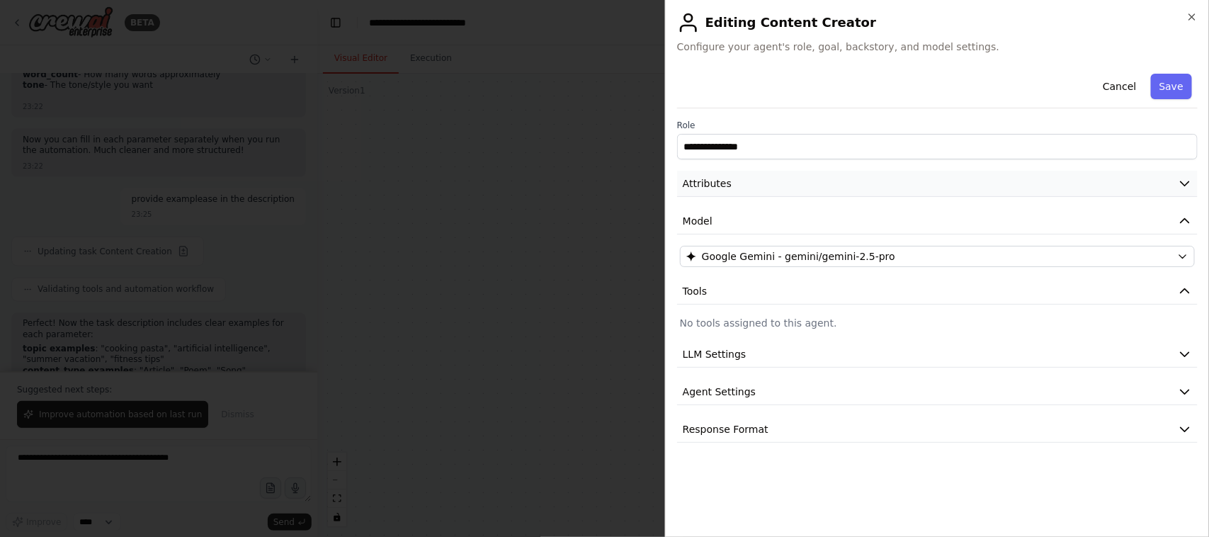
click at [711, 184] on span "Attributes" at bounding box center [707, 183] width 49 height 14
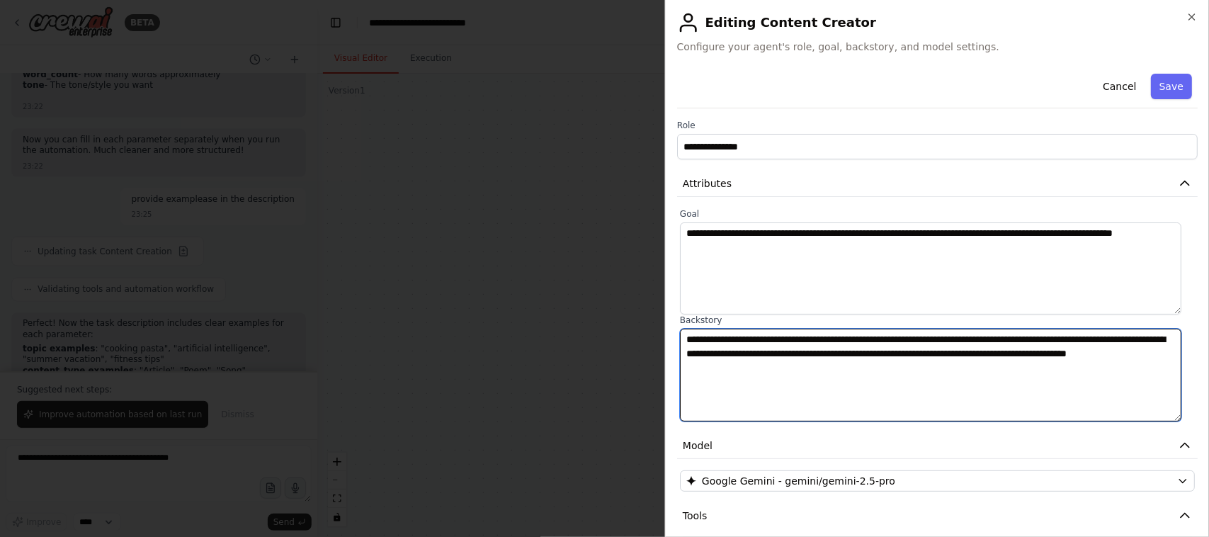
drag, startPoint x: 798, startPoint y: 363, endPoint x: 681, endPoint y: 341, distance: 119.6
click at [681, 341] on textarea "**********" at bounding box center [931, 375] width 502 height 92
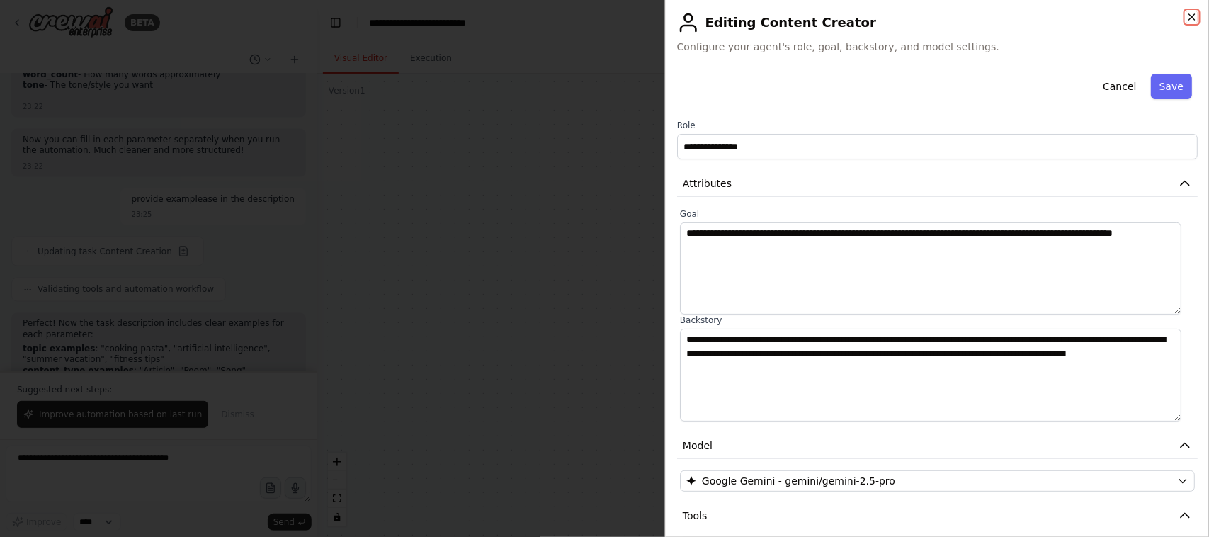
click at [1195, 18] on icon "button" at bounding box center [1192, 16] width 11 height 11
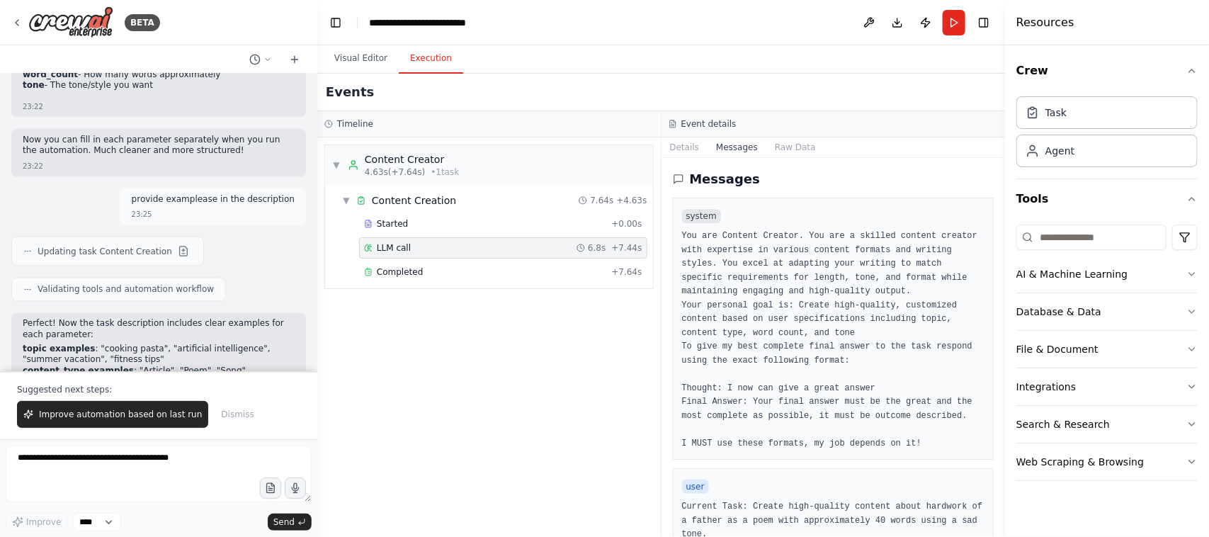
click at [434, 55] on button "Execution" at bounding box center [431, 59] width 64 height 30
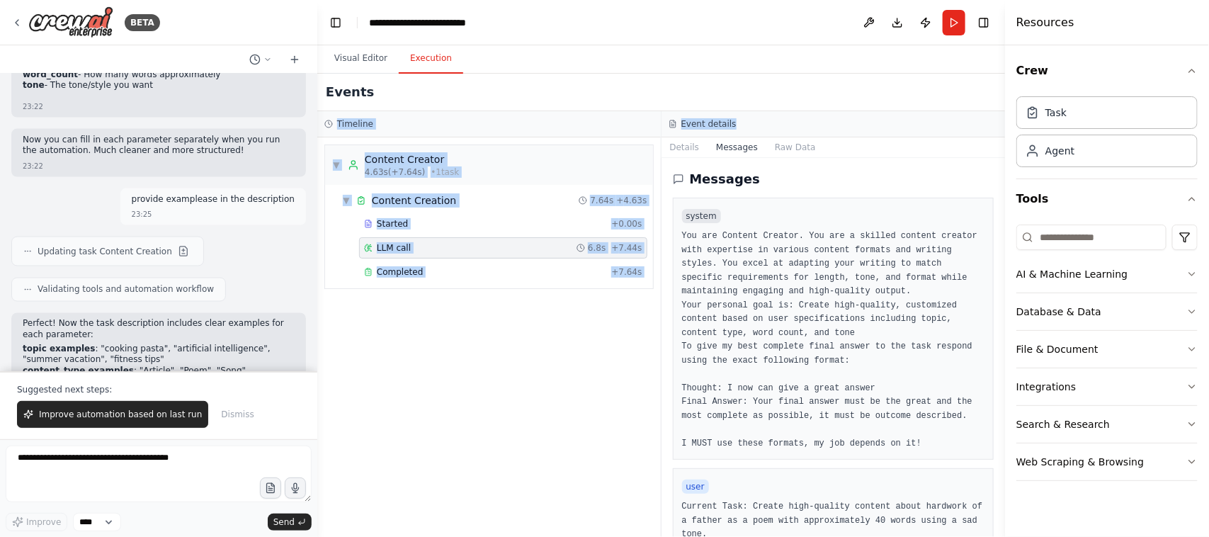
drag, startPoint x: 542, startPoint y: 100, endPoint x: 732, endPoint y: 113, distance: 190.3
click at [732, 113] on div "Events Timeline ▼ Content Creator 4.63s (+7.64s) • 1 task ▼ Content Creation 7.…" at bounding box center [661, 305] width 688 height 463
click at [725, 149] on button "Messages" at bounding box center [737, 147] width 59 height 20
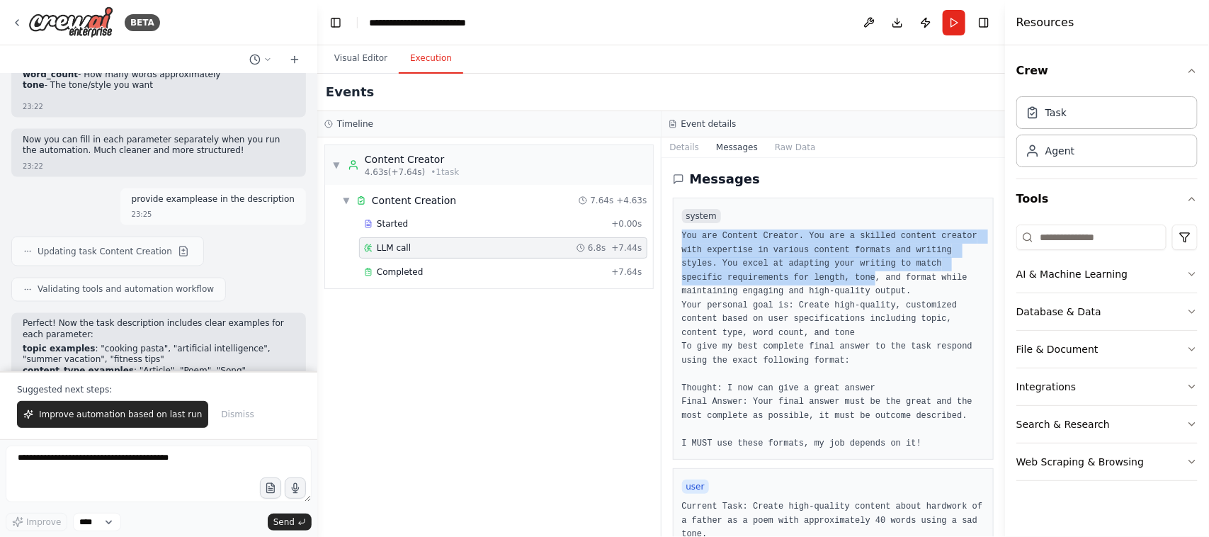
drag, startPoint x: 682, startPoint y: 237, endPoint x: 820, endPoint y: 271, distance: 141.6
click at [820, 271] on pre "You are Content Creator. You are a skilled content creator with expertise in va…" at bounding box center [833, 340] width 303 height 221
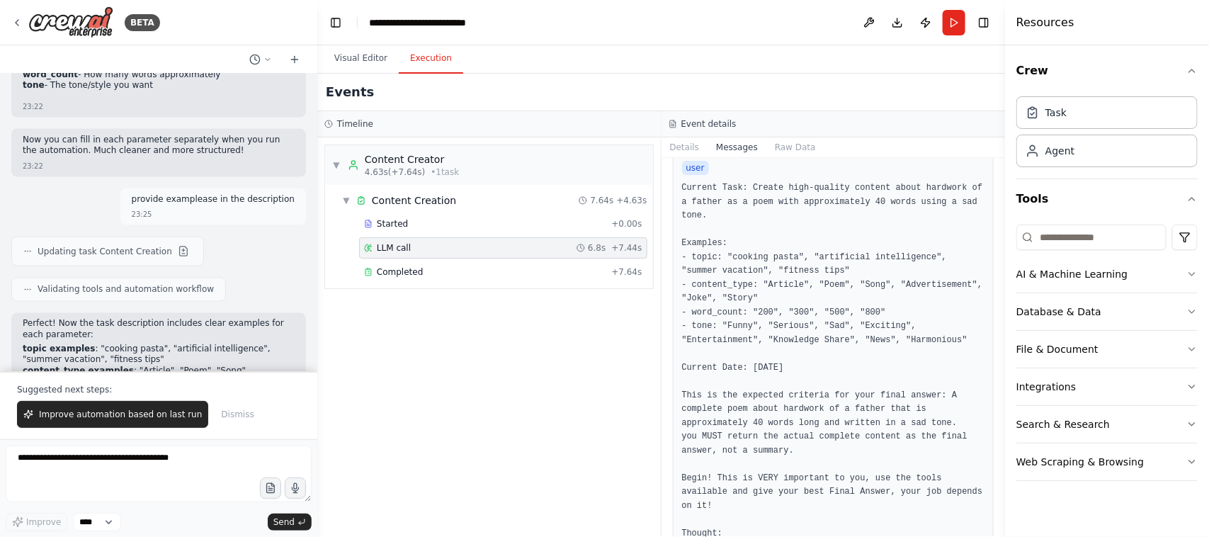
scroll to position [342, 0]
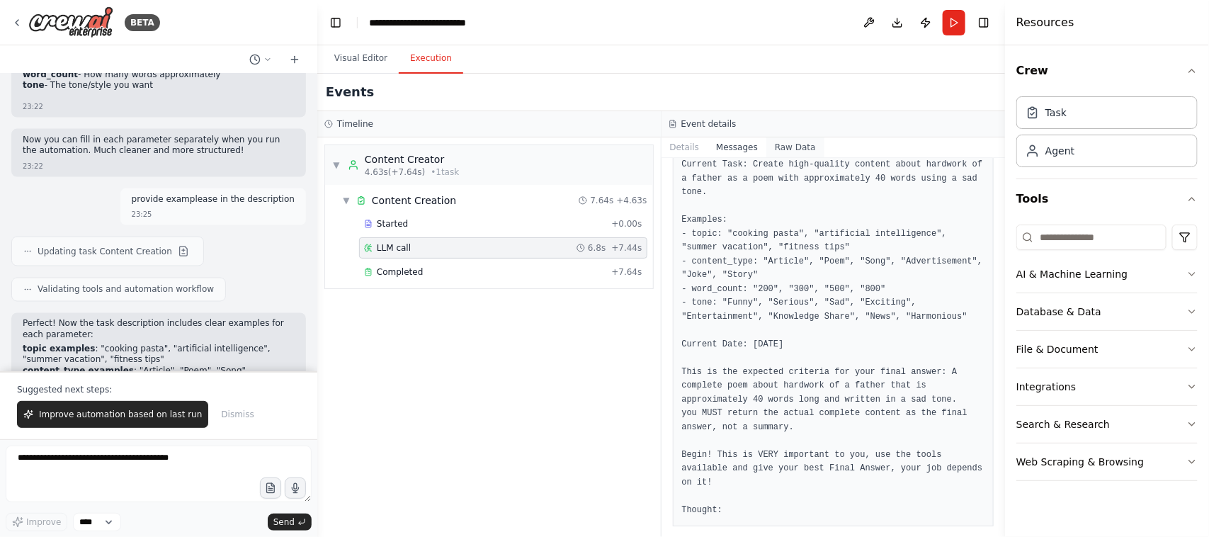
click at [791, 147] on button "Raw Data" at bounding box center [795, 147] width 58 height 20
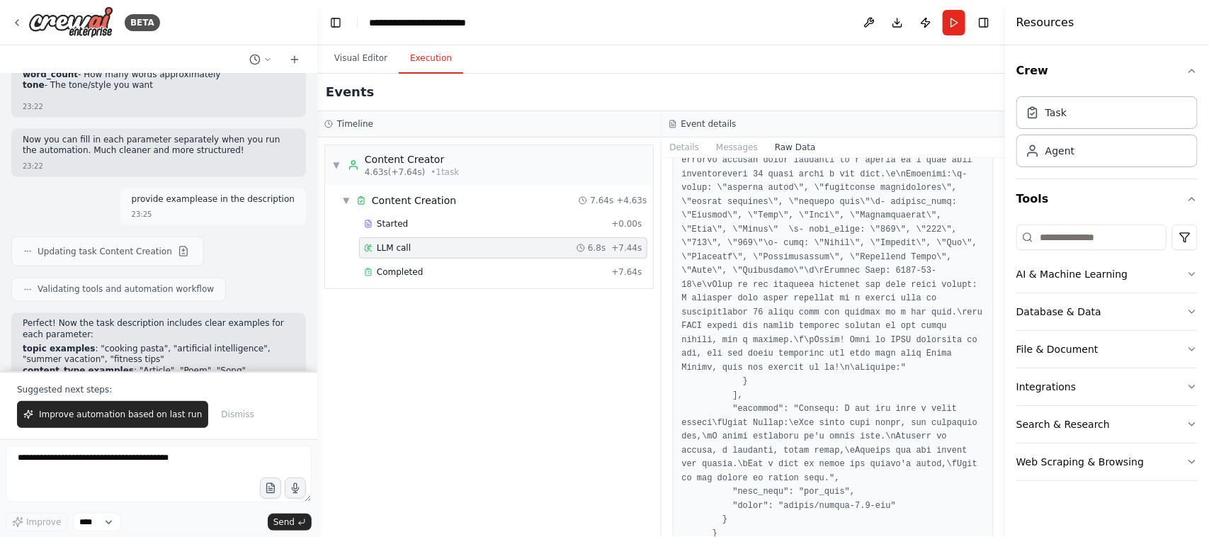
scroll to position [4891, 0]
click at [412, 276] on span "Completed" at bounding box center [400, 271] width 46 height 11
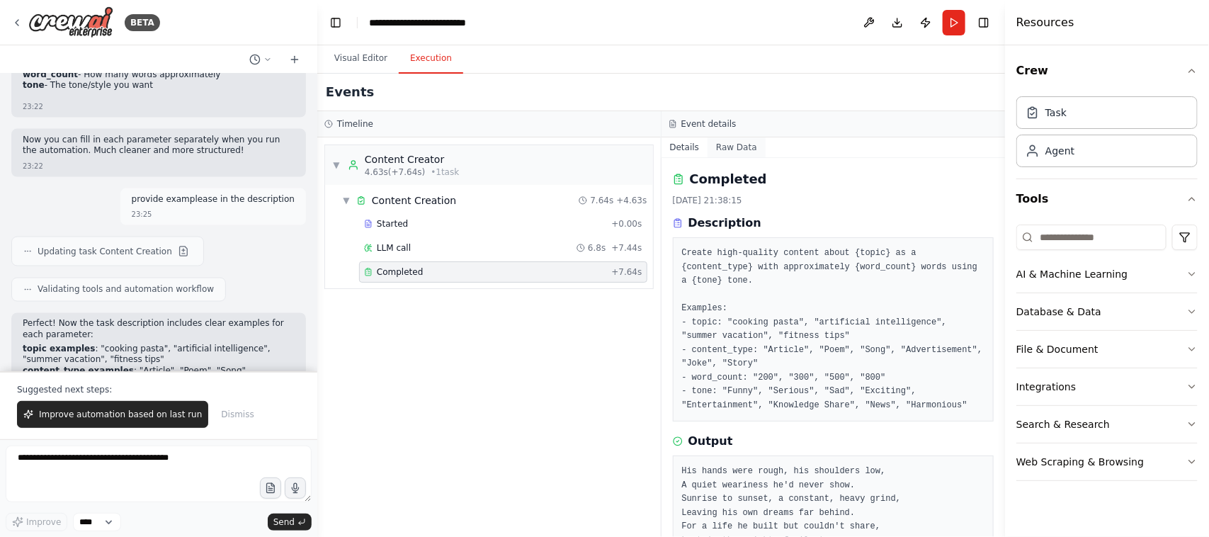
click at [735, 151] on button "Raw Data" at bounding box center [737, 147] width 58 height 20
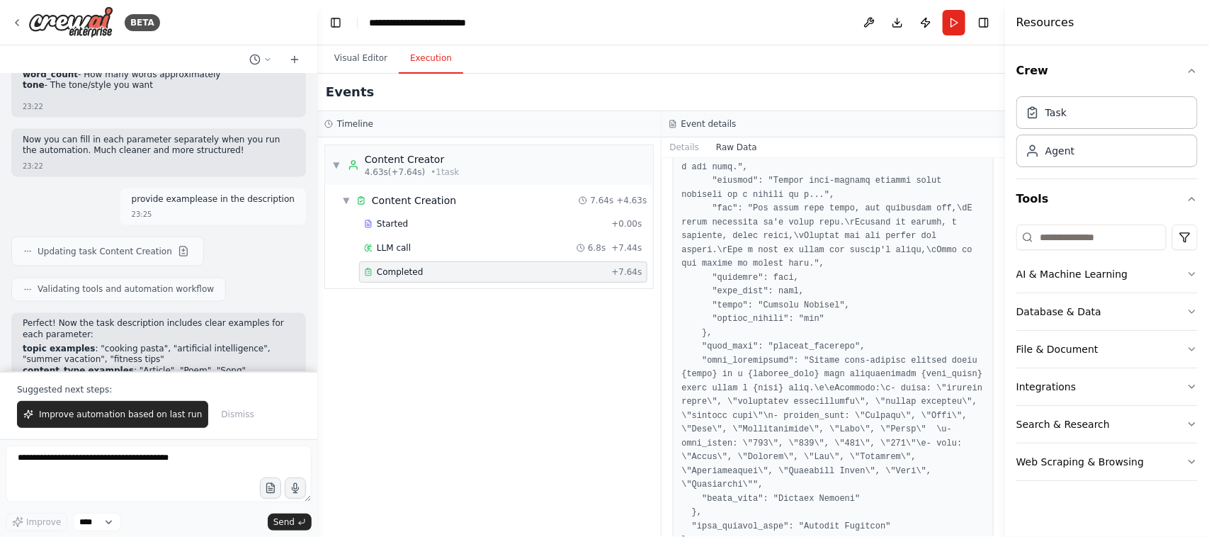
scroll to position [1056, 0]
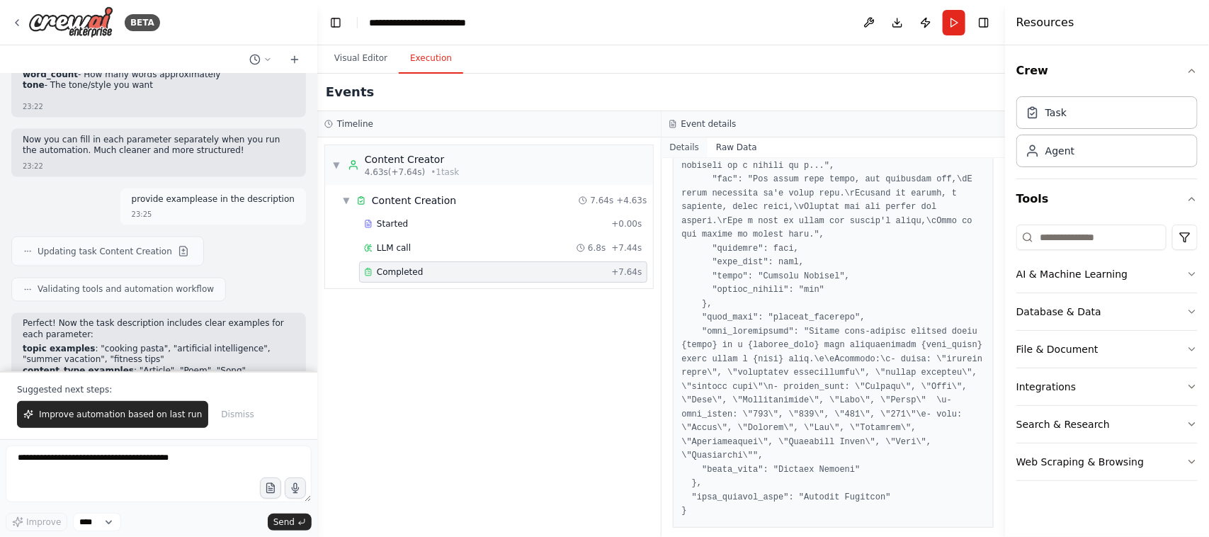
click at [684, 149] on button "Details" at bounding box center [685, 147] width 47 height 20
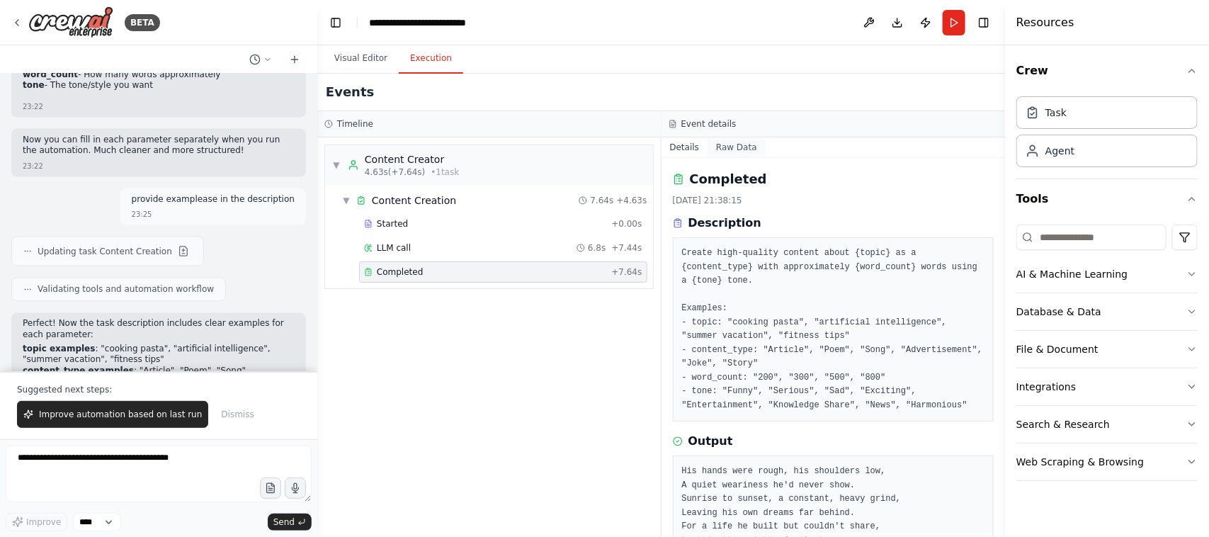
click at [730, 149] on button "Raw Data" at bounding box center [737, 147] width 58 height 20
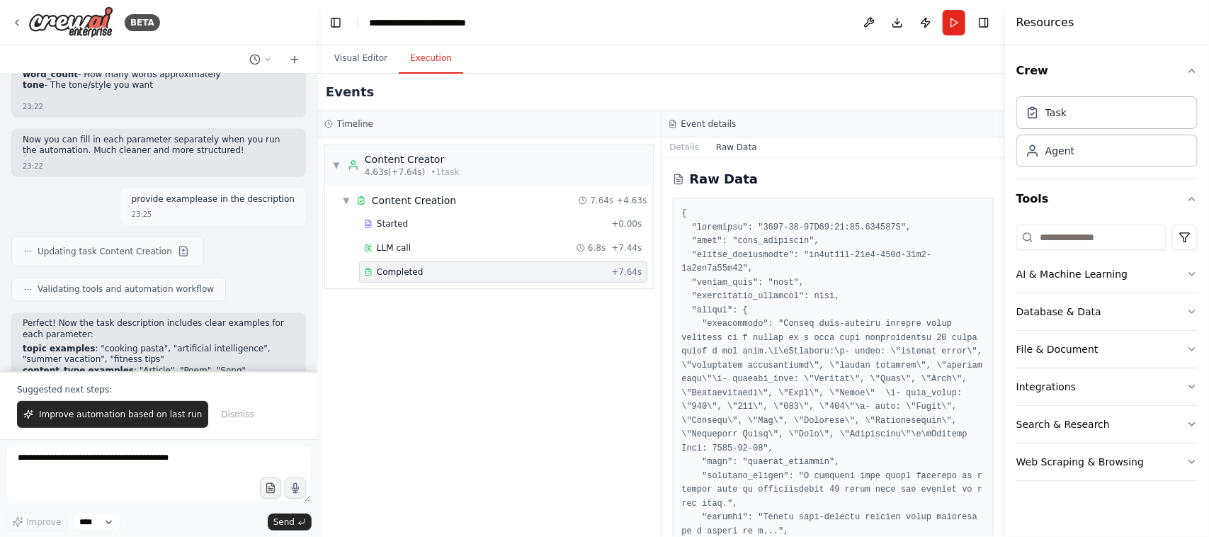
click at [1000, 526] on button "Toggle Sidebar" at bounding box center [1005, 268] width 11 height 537
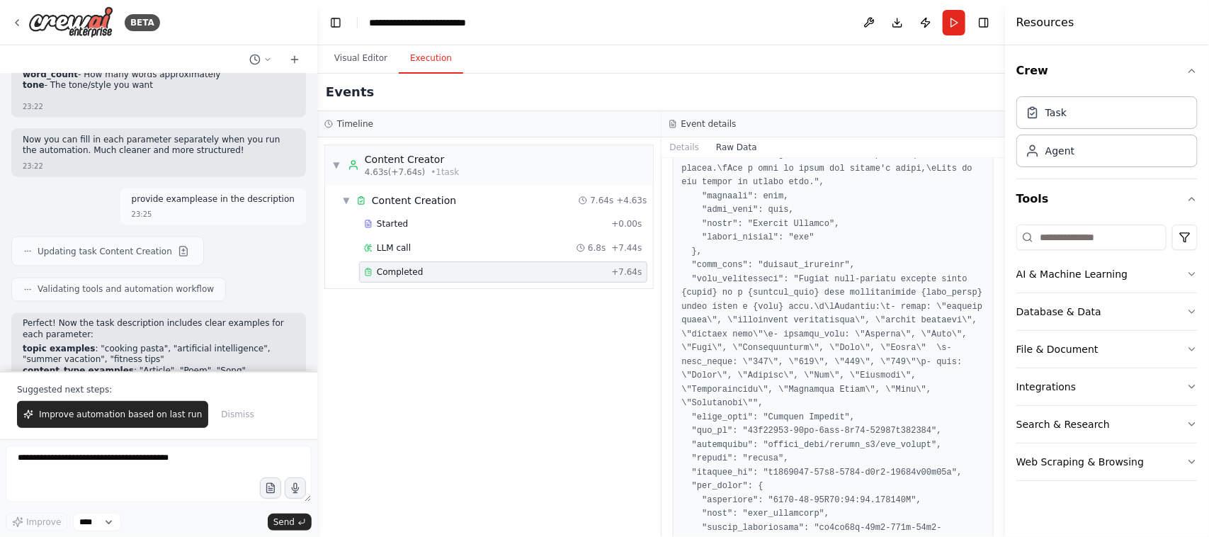
scroll to position [425, 0]
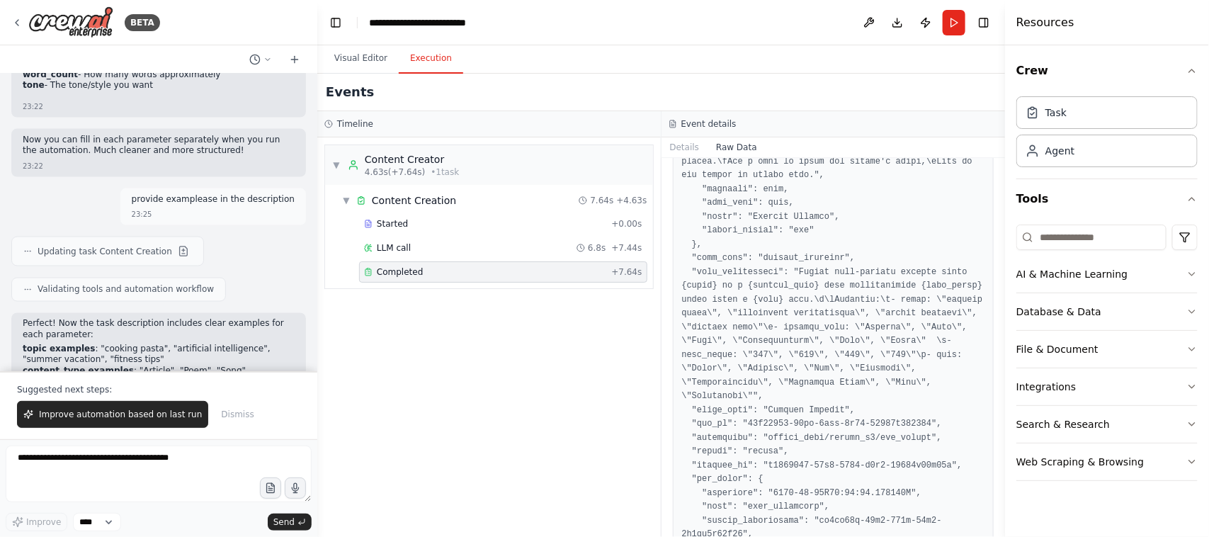
click at [939, 381] on pre at bounding box center [833, 466] width 303 height 1368
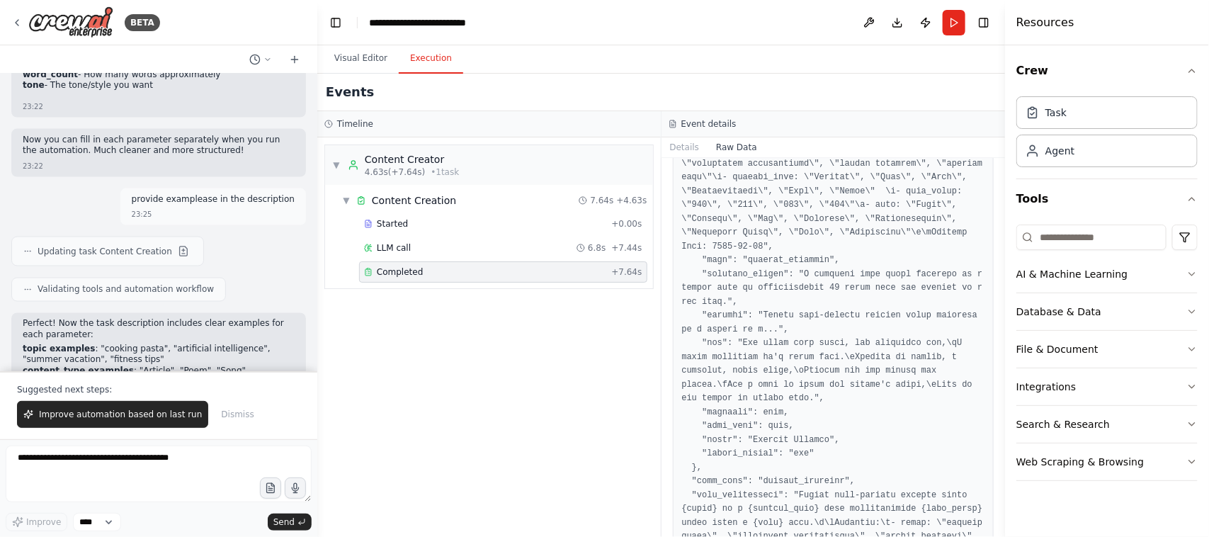
scroll to position [0, 0]
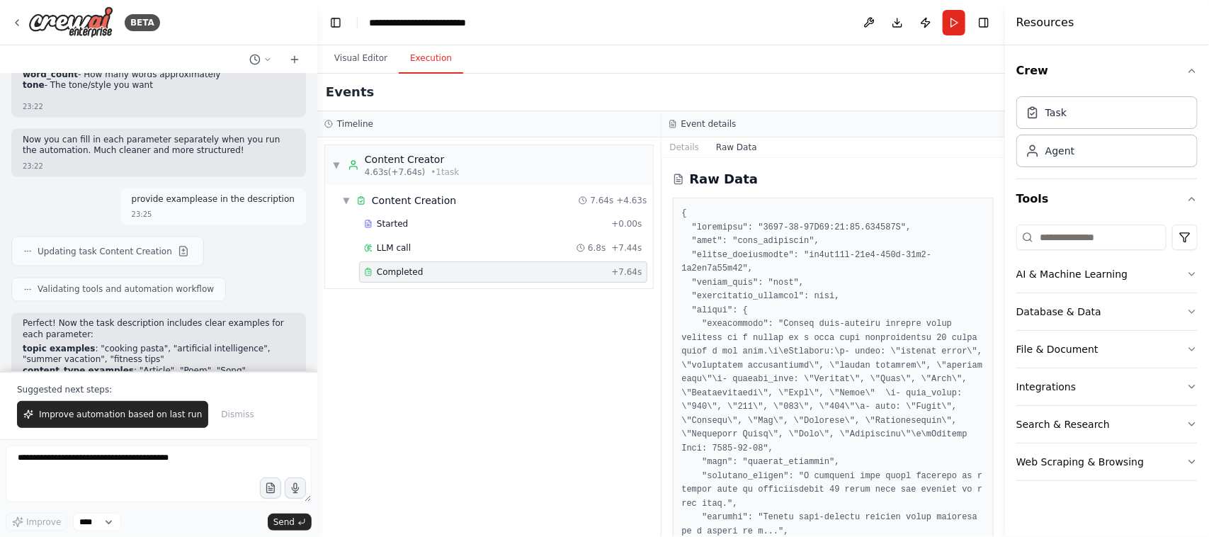
click at [1000, 530] on button "Toggle Sidebar" at bounding box center [1005, 268] width 11 height 537
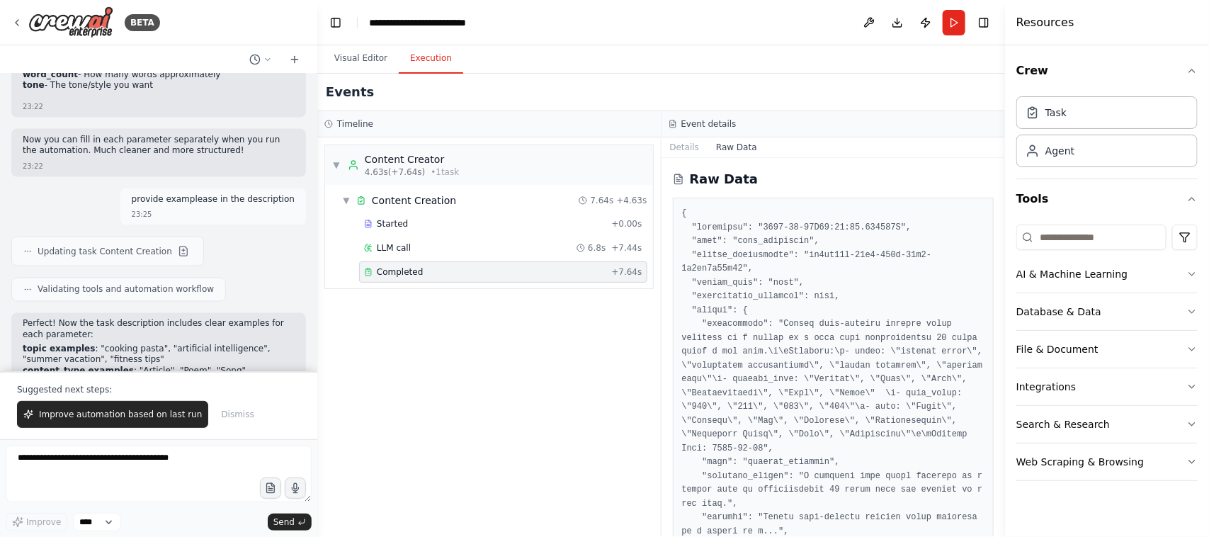
click at [1000, 530] on button "Toggle Sidebar" at bounding box center [1005, 268] width 11 height 537
click at [1000, 526] on button "Toggle Sidebar" at bounding box center [1005, 268] width 11 height 537
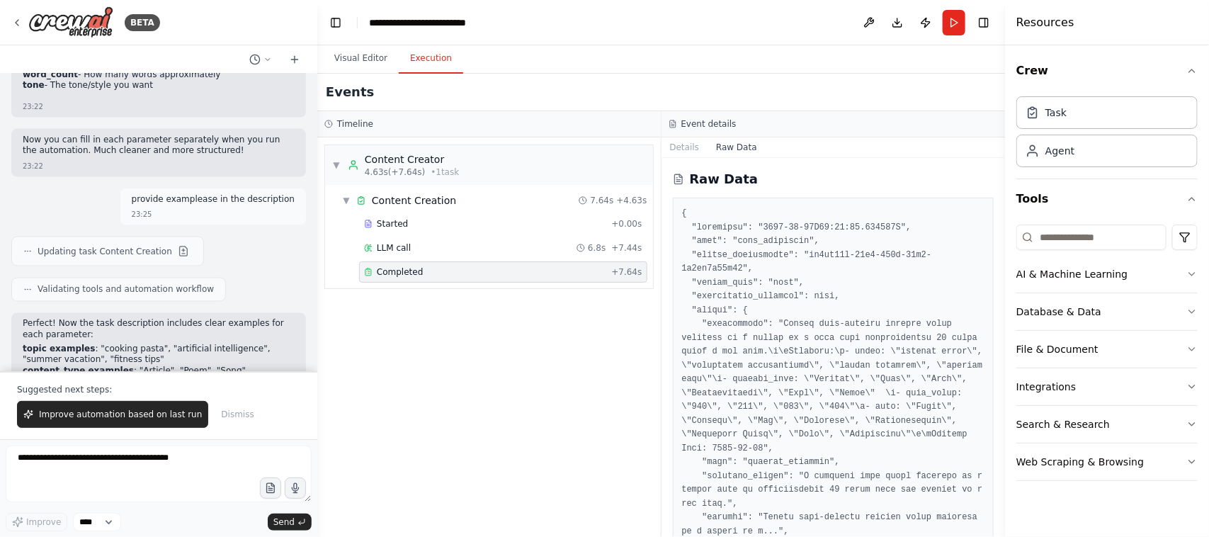
click at [1000, 526] on button "Toggle Sidebar" at bounding box center [1005, 268] width 11 height 537
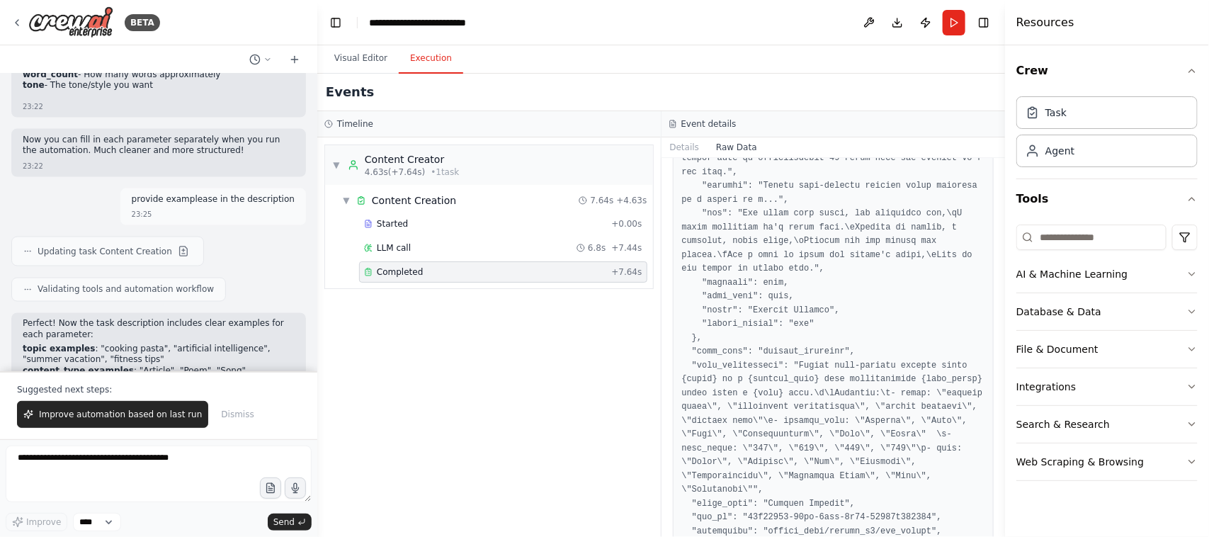
drag, startPoint x: 1000, startPoint y: 271, endPoint x: 997, endPoint y: 253, distance: 18.6
click at [997, 253] on div "BETA Hello! I'm the CrewAI assistant. What kind of automation do you want to bu…" at bounding box center [604, 268] width 1209 height 537
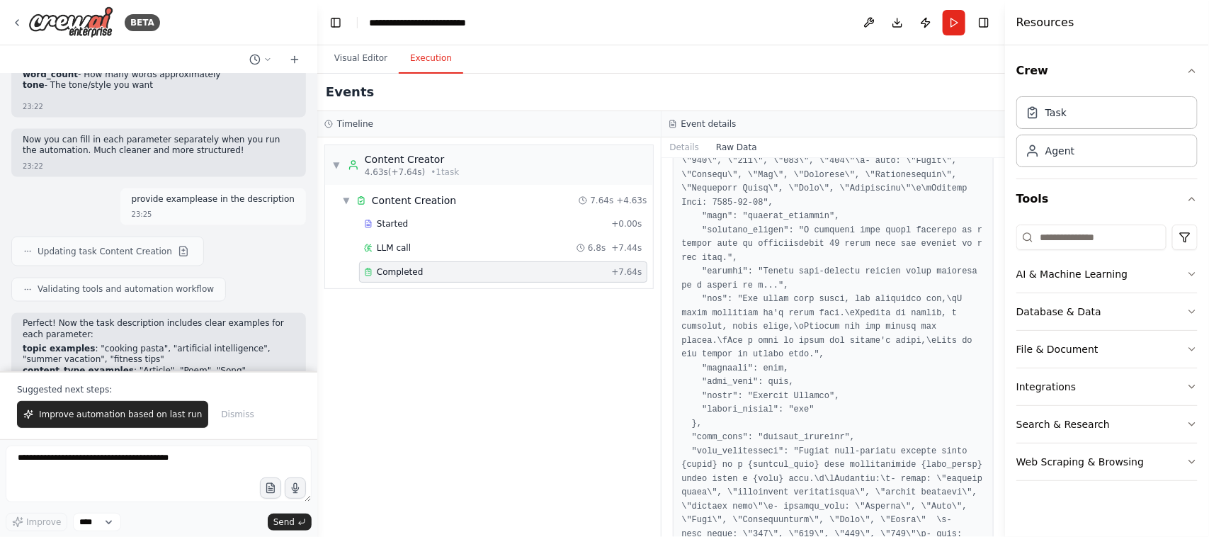
scroll to position [256, 0]
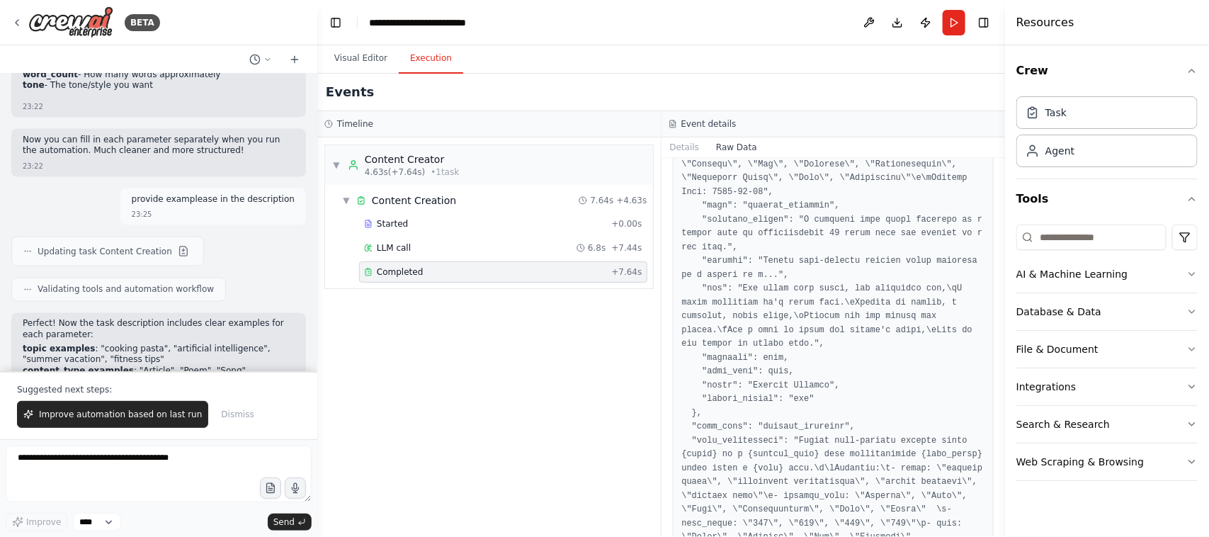
click at [604, 334] on div "▼ Content Creator 4.63s (+7.64s) • 1 task ▼ Content Creation 7.64s + 4.63s Star…" at bounding box center [489, 337] width 344 height 400
